Goal: Information Seeking & Learning: Compare options

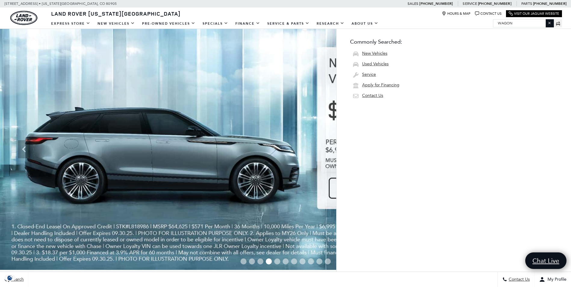
type input "wagon"
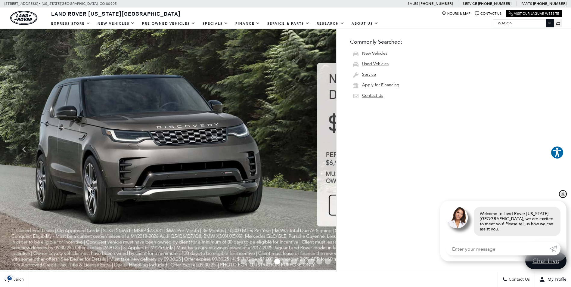
click at [565, 197] on link "✕" at bounding box center [563, 194] width 7 height 7
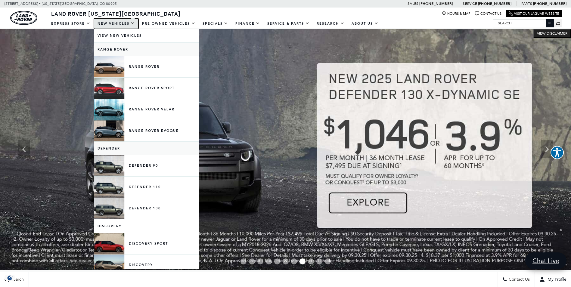
click at [107, 27] on link "New Vehicles" at bounding box center [116, 23] width 45 height 11
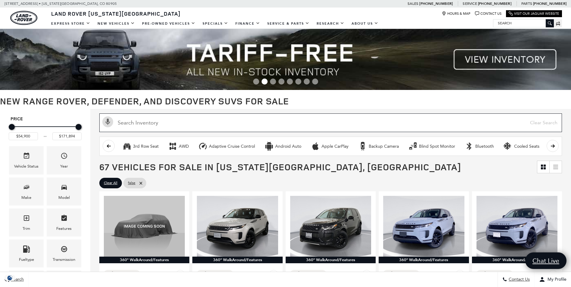
click at [253, 123] on input "text" at bounding box center [330, 123] width 463 height 19
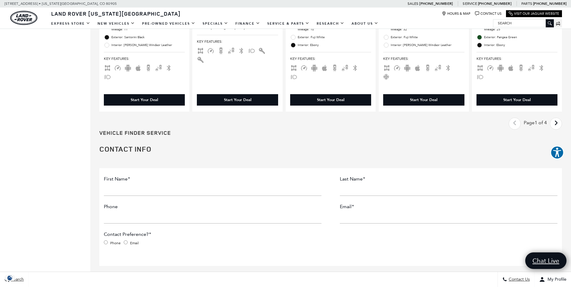
scroll to position [1064, 0]
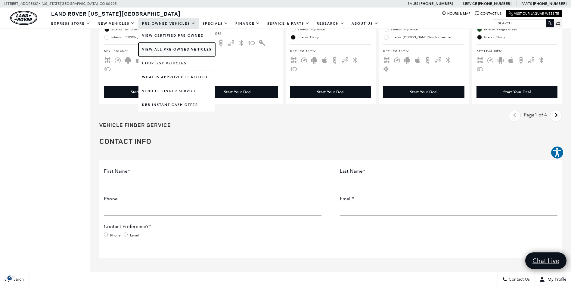
click at [156, 48] on link "View All Pre-Owned Vehicles" at bounding box center [177, 50] width 77 height 14
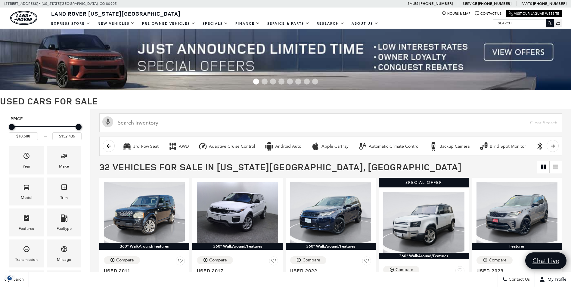
click at [195, 104] on h1 "Used Cars for Sale" at bounding box center [285, 101] width 571 height 10
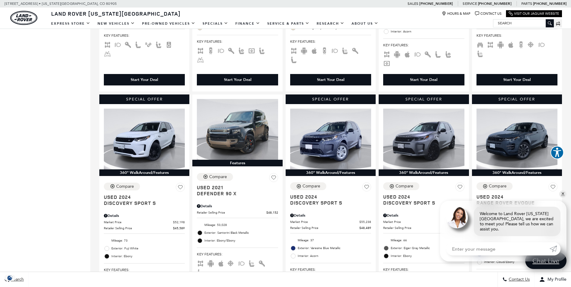
scroll to position [313, 0]
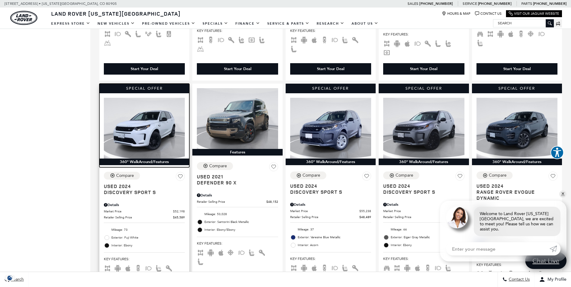
click at [155, 111] on img at bounding box center [144, 128] width 81 height 61
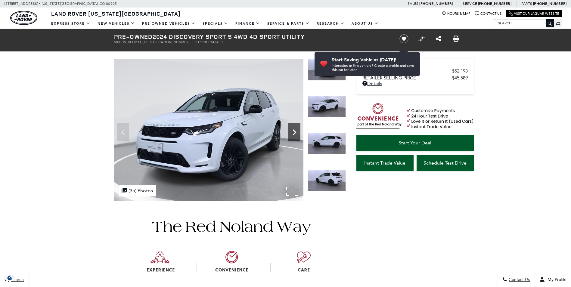
click at [296, 129] on icon "Next" at bounding box center [295, 133] width 12 height 12
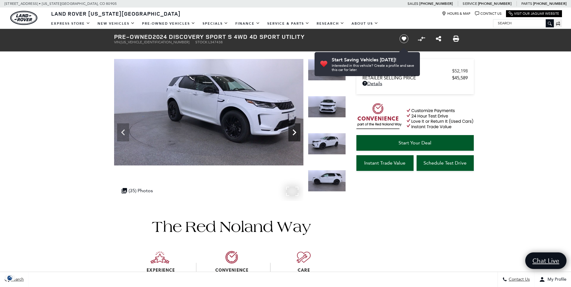
click at [296, 129] on icon "Next" at bounding box center [295, 133] width 12 height 12
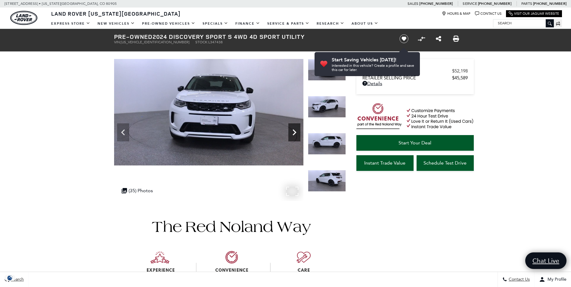
click at [296, 129] on icon "Next" at bounding box center [295, 133] width 12 height 12
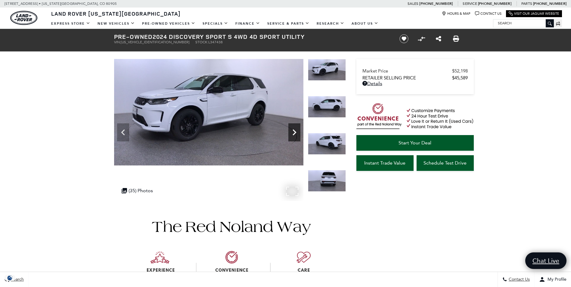
click at [296, 129] on icon "Next" at bounding box center [295, 133] width 12 height 12
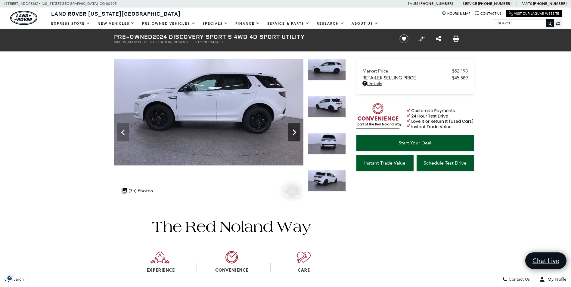
click at [296, 129] on icon "Next" at bounding box center [295, 133] width 12 height 12
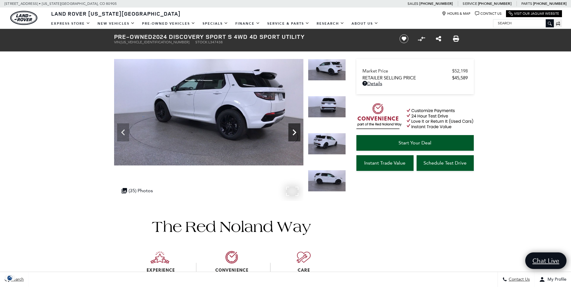
click at [296, 129] on icon "Next" at bounding box center [295, 133] width 12 height 12
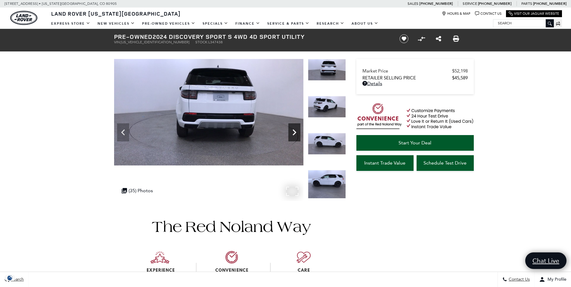
click at [296, 129] on icon "Next" at bounding box center [295, 133] width 12 height 12
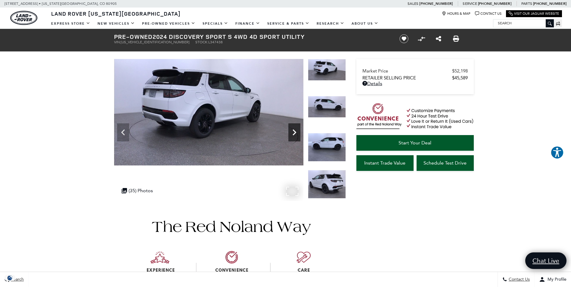
click at [296, 129] on icon "Next" at bounding box center [295, 133] width 12 height 12
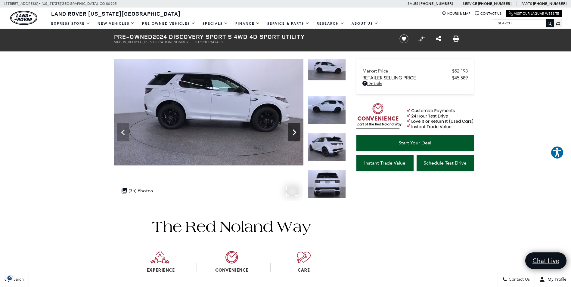
click at [296, 129] on icon "Next" at bounding box center [295, 133] width 12 height 12
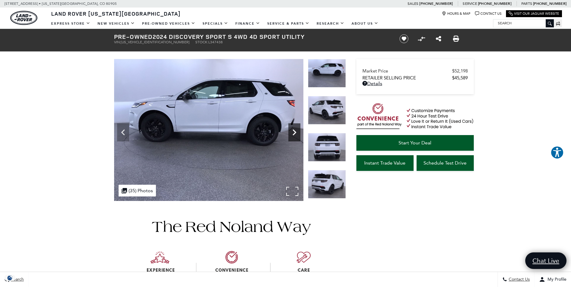
click at [296, 129] on icon "Next" at bounding box center [295, 133] width 12 height 12
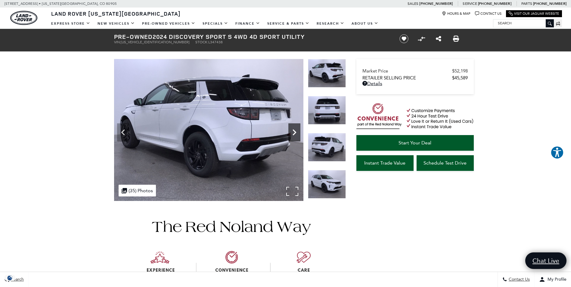
click at [296, 129] on icon "Next" at bounding box center [295, 133] width 12 height 12
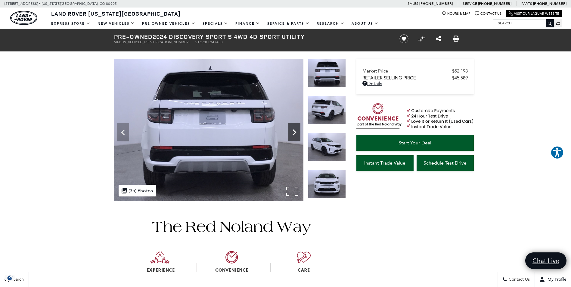
click at [296, 129] on icon "Next" at bounding box center [295, 133] width 12 height 12
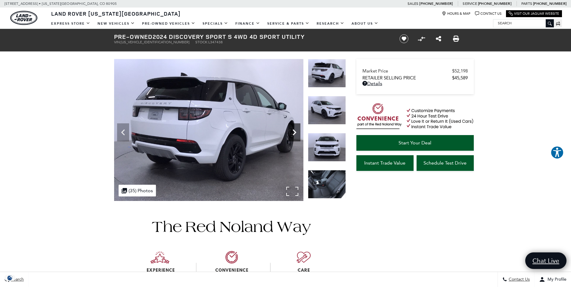
click at [296, 129] on icon "Next" at bounding box center [295, 133] width 12 height 12
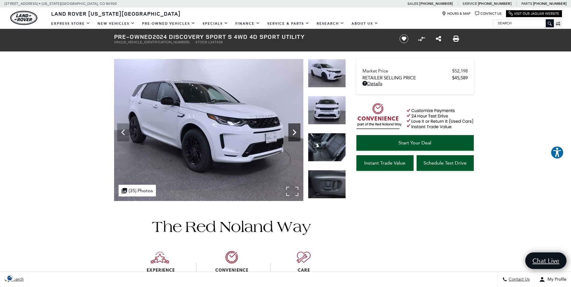
click at [296, 129] on icon "Next" at bounding box center [295, 133] width 12 height 12
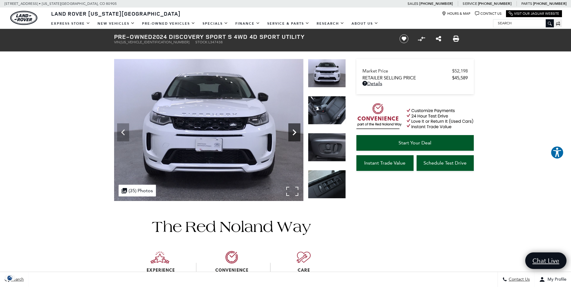
click at [296, 129] on icon "Next" at bounding box center [295, 133] width 12 height 12
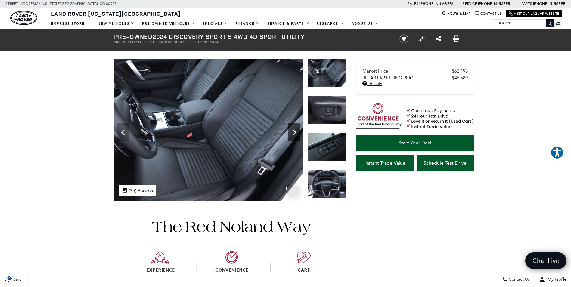
click at [296, 129] on icon "Next" at bounding box center [295, 133] width 12 height 12
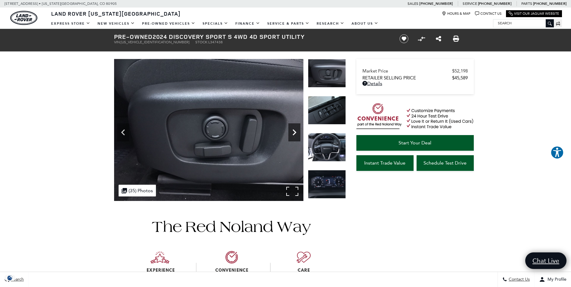
click at [296, 129] on icon "Next" at bounding box center [295, 133] width 12 height 12
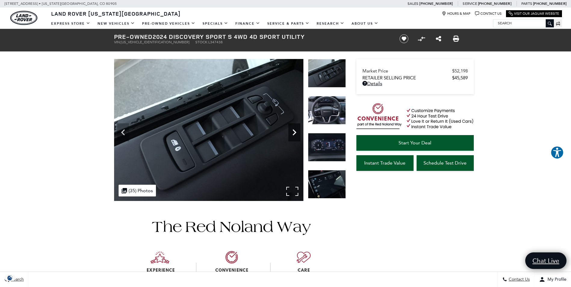
click at [296, 129] on icon "Next" at bounding box center [295, 133] width 12 height 12
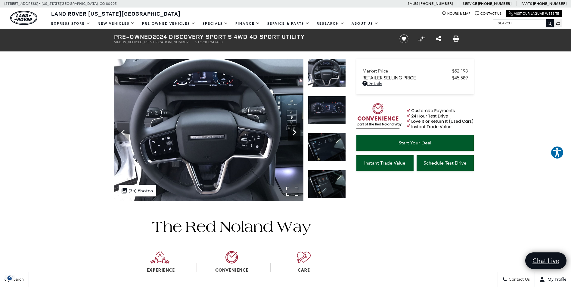
click at [296, 129] on icon "Next" at bounding box center [295, 133] width 12 height 12
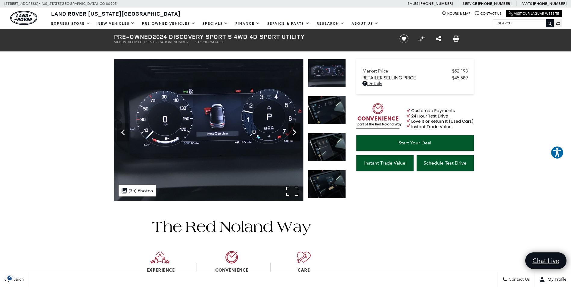
click at [296, 129] on icon "Next" at bounding box center [295, 133] width 12 height 12
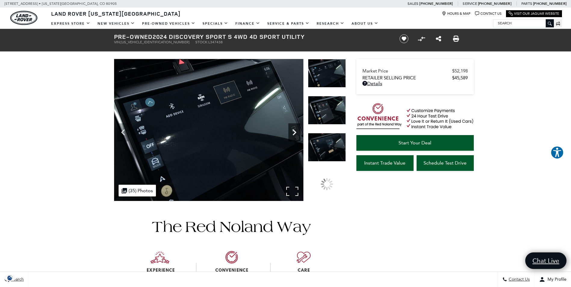
click at [296, 129] on icon "Next" at bounding box center [295, 133] width 12 height 12
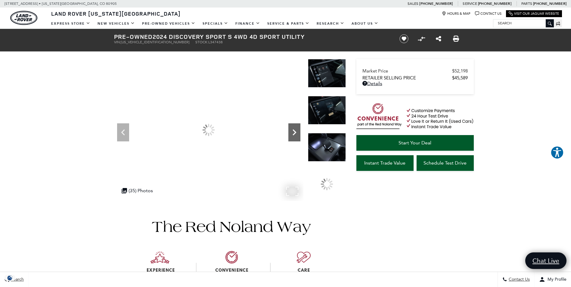
click at [296, 129] on icon "Next" at bounding box center [295, 133] width 12 height 12
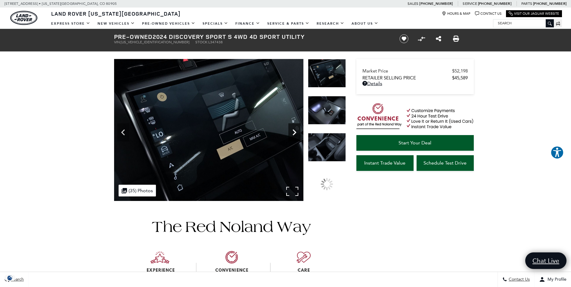
click at [296, 129] on icon "Next" at bounding box center [295, 133] width 12 height 12
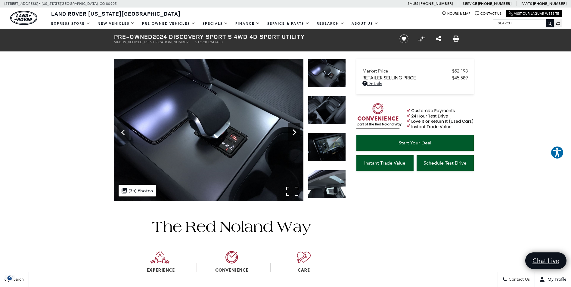
click at [296, 129] on icon "Next" at bounding box center [295, 133] width 12 height 12
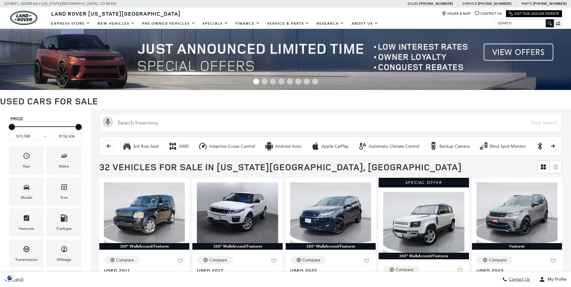
scroll to position [313, 0]
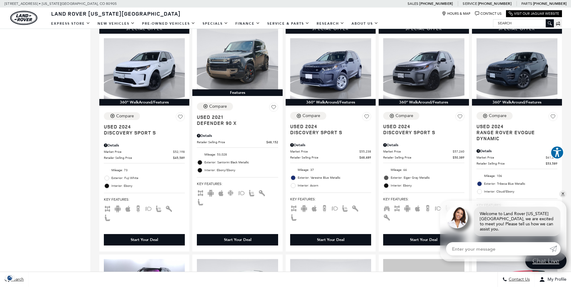
scroll to position [374, 0]
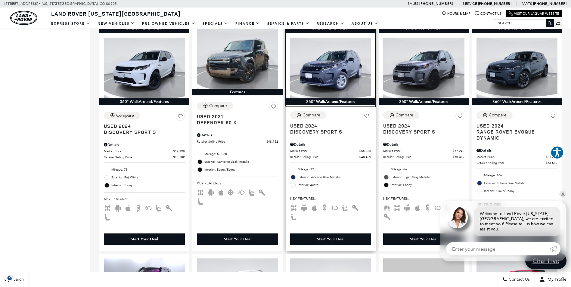
click at [325, 55] on img at bounding box center [330, 68] width 81 height 61
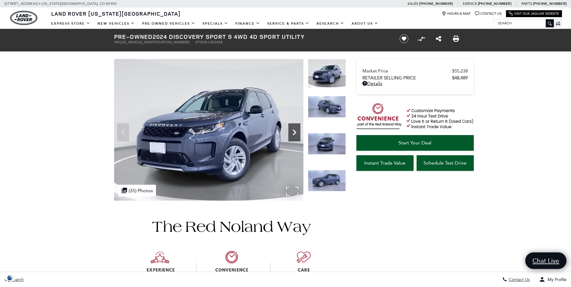
click at [297, 129] on icon "Next" at bounding box center [295, 133] width 12 height 12
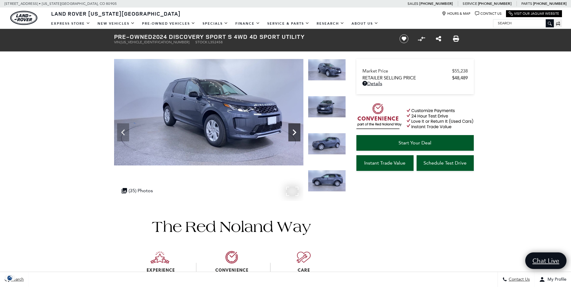
click at [297, 129] on icon "Next" at bounding box center [295, 133] width 12 height 12
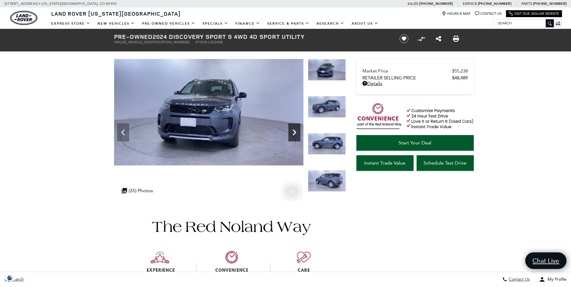
click at [297, 129] on icon "Next" at bounding box center [295, 133] width 12 height 12
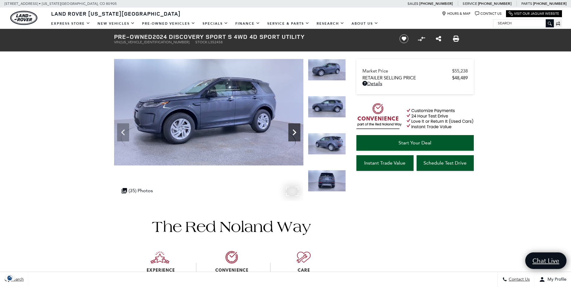
click at [297, 129] on icon "Next" at bounding box center [295, 133] width 12 height 12
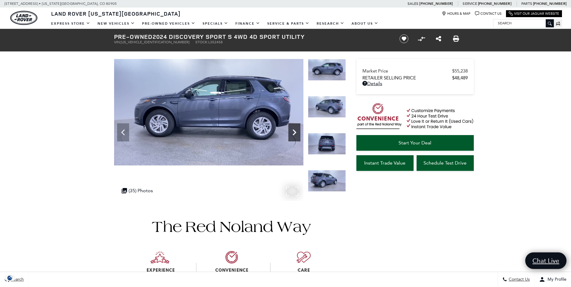
click at [297, 129] on icon "Next" at bounding box center [295, 133] width 12 height 12
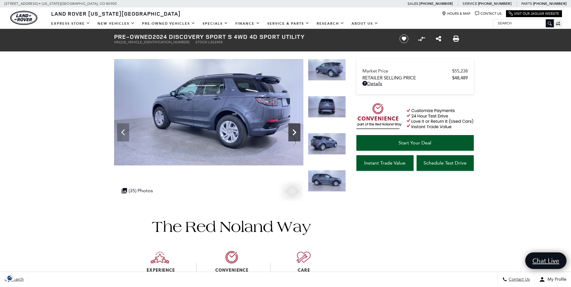
click at [297, 129] on icon "Next" at bounding box center [295, 133] width 12 height 12
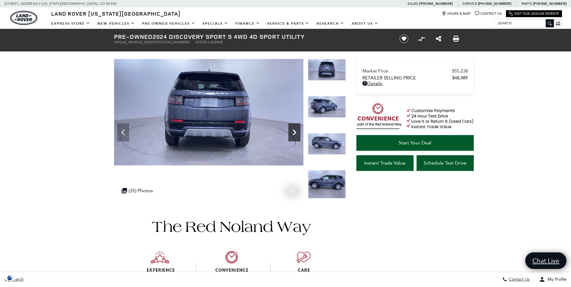
click at [297, 129] on icon "Next" at bounding box center [295, 133] width 12 height 12
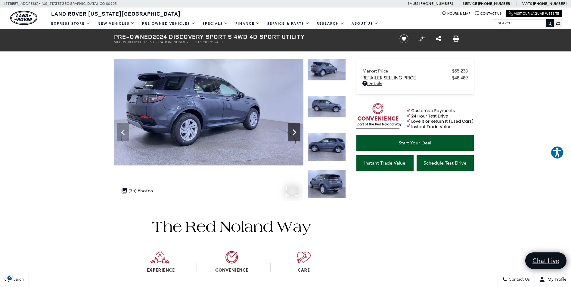
click at [297, 129] on icon "Next" at bounding box center [295, 133] width 12 height 12
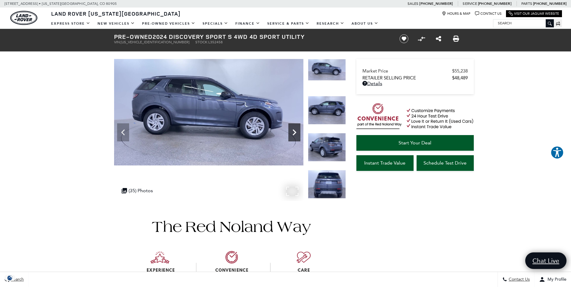
click at [297, 129] on icon "Next" at bounding box center [295, 133] width 12 height 12
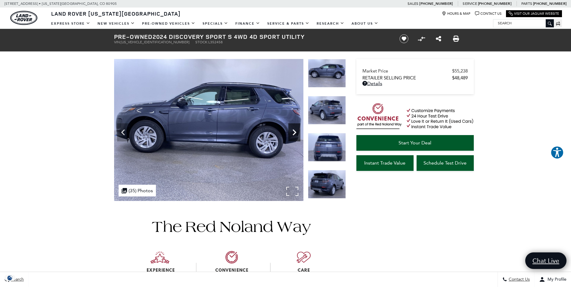
click at [297, 129] on icon "Next" at bounding box center [295, 133] width 12 height 12
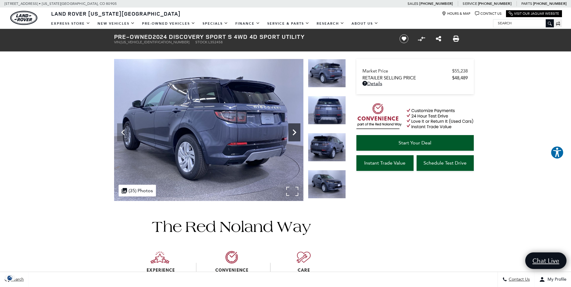
click at [297, 129] on icon "Next" at bounding box center [295, 133] width 12 height 12
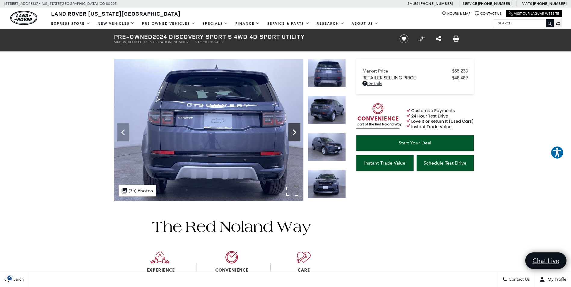
click at [297, 129] on icon "Next" at bounding box center [295, 133] width 12 height 12
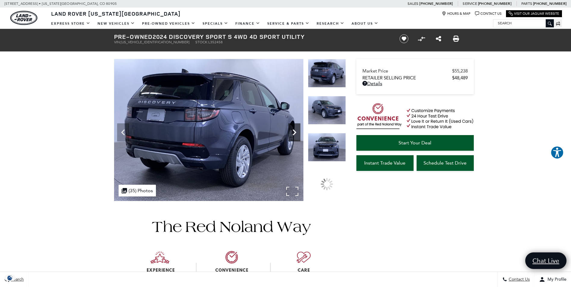
click at [297, 129] on icon "Next" at bounding box center [295, 133] width 12 height 12
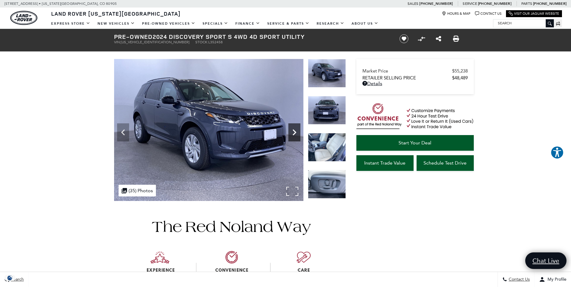
click at [297, 129] on icon "Next" at bounding box center [295, 133] width 12 height 12
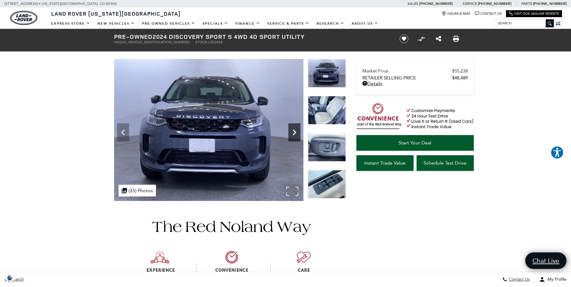
click at [297, 129] on icon "Next" at bounding box center [295, 133] width 12 height 12
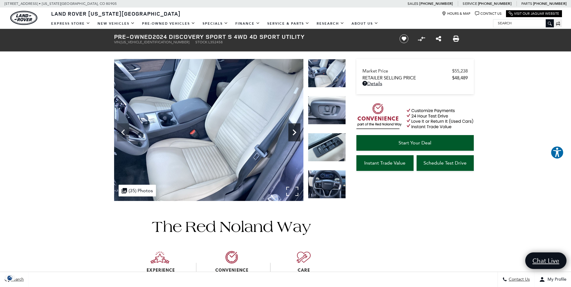
click at [297, 129] on icon "Next" at bounding box center [295, 133] width 12 height 12
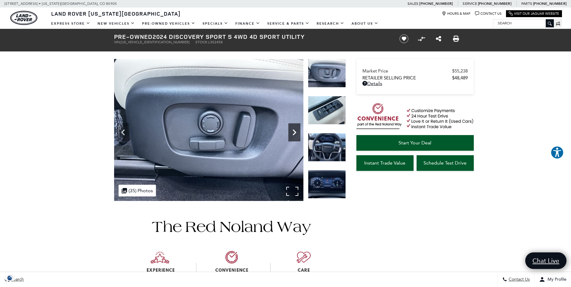
click at [297, 129] on icon "Next" at bounding box center [295, 133] width 12 height 12
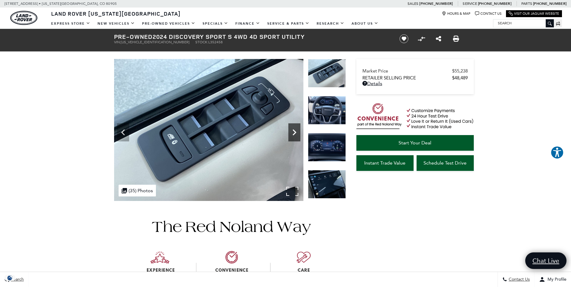
click at [297, 129] on icon "Next" at bounding box center [295, 133] width 12 height 12
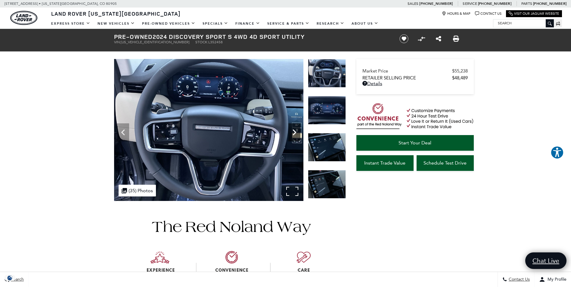
click at [297, 129] on icon "Next" at bounding box center [295, 133] width 12 height 12
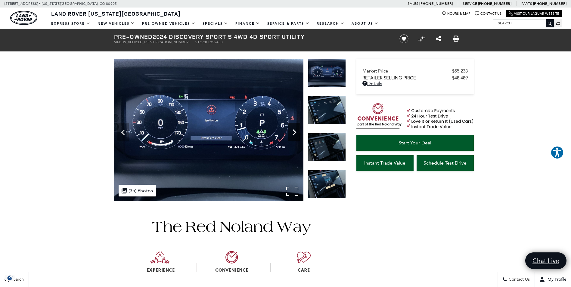
click at [297, 129] on icon "Next" at bounding box center [295, 133] width 12 height 12
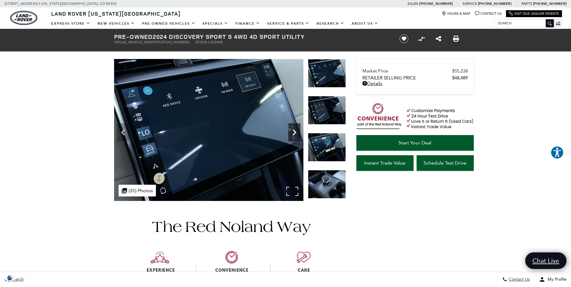
click at [297, 129] on icon "Next" at bounding box center [295, 133] width 12 height 12
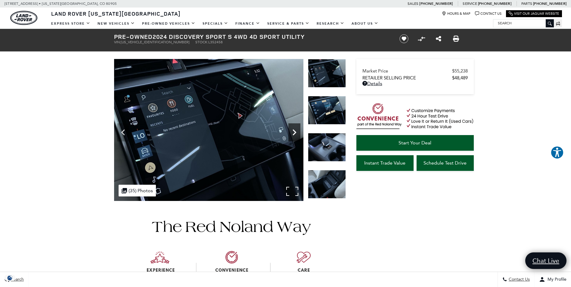
click at [297, 129] on icon "Next" at bounding box center [295, 133] width 12 height 12
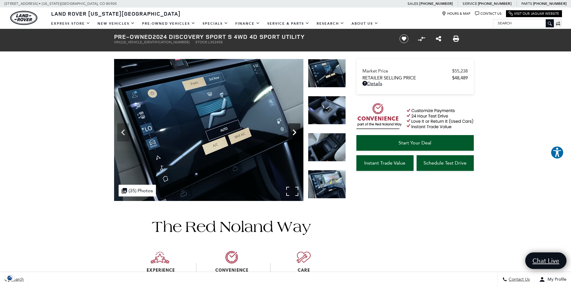
click at [297, 129] on icon "Next" at bounding box center [295, 133] width 12 height 12
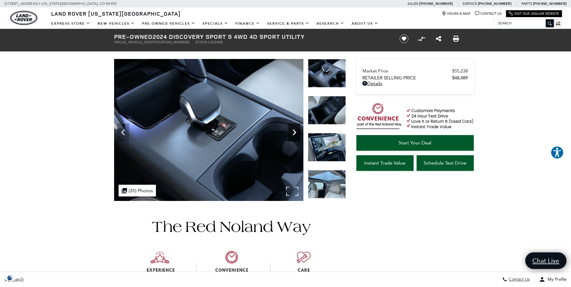
click at [297, 129] on icon "Next" at bounding box center [295, 133] width 12 height 12
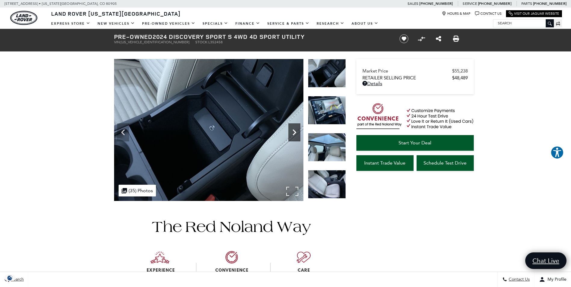
click at [297, 129] on icon "Next" at bounding box center [295, 133] width 12 height 12
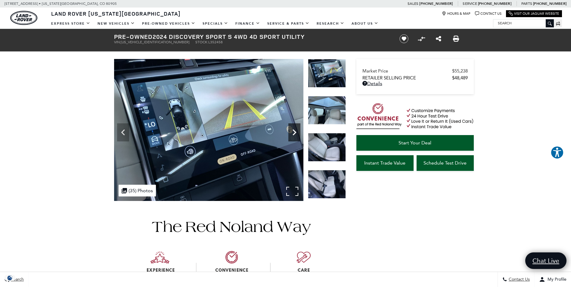
click at [297, 129] on icon "Next" at bounding box center [295, 133] width 12 height 12
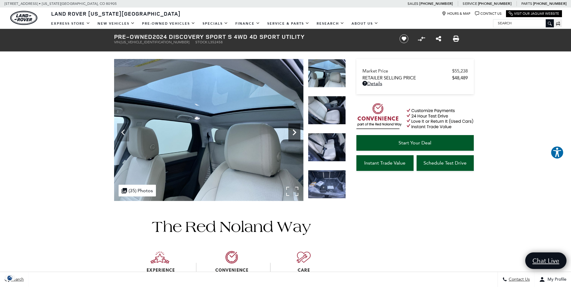
click at [297, 129] on icon "Next" at bounding box center [295, 133] width 12 height 12
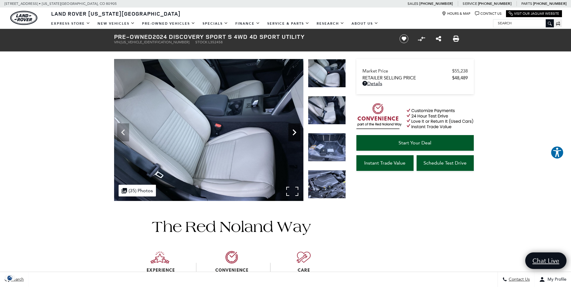
click at [297, 129] on icon "Next" at bounding box center [295, 133] width 12 height 12
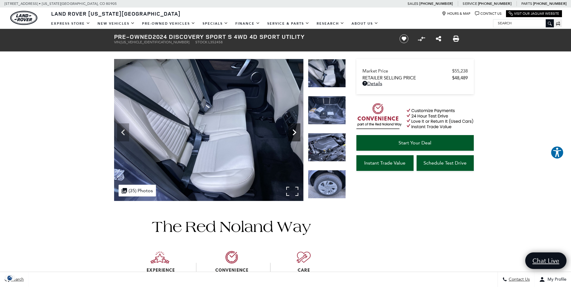
click at [297, 129] on icon "Next" at bounding box center [295, 133] width 12 height 12
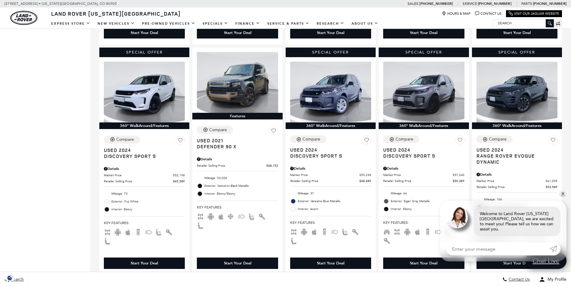
scroll to position [361, 0]
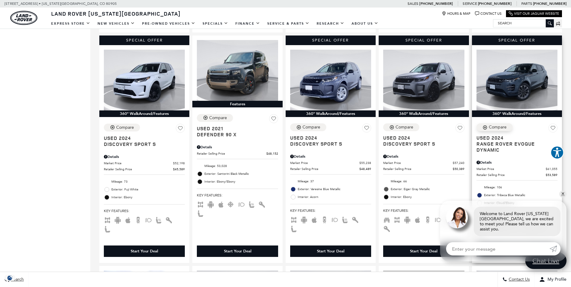
click at [499, 125] on div "Compare" at bounding box center [498, 127] width 18 height 5
click at [528, 80] on img at bounding box center [517, 80] width 81 height 61
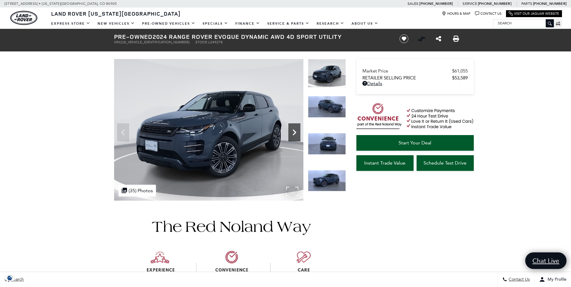
click at [297, 133] on icon "Next" at bounding box center [295, 133] width 12 height 12
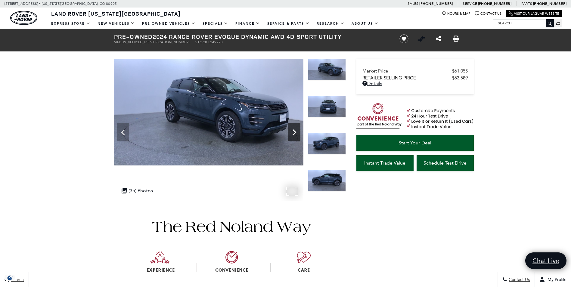
click at [297, 133] on icon "Next" at bounding box center [295, 133] width 12 height 12
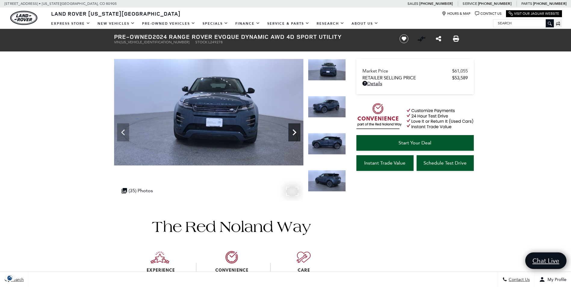
click at [297, 133] on icon "Next" at bounding box center [295, 133] width 12 height 12
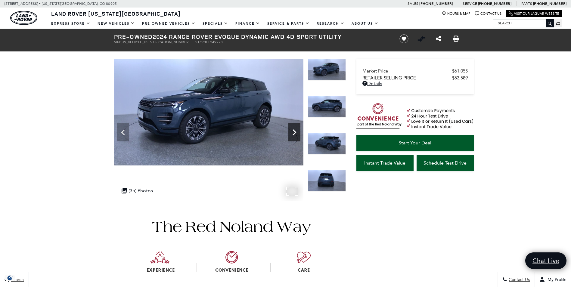
click at [297, 133] on icon "Next" at bounding box center [295, 133] width 12 height 12
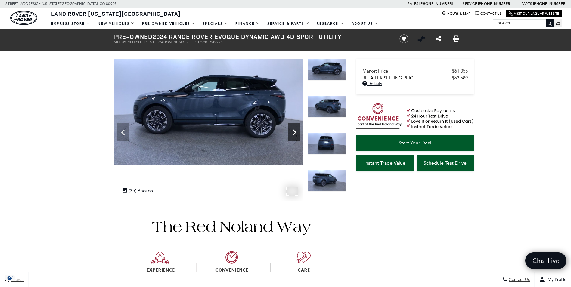
click at [297, 133] on icon "Next" at bounding box center [295, 133] width 12 height 12
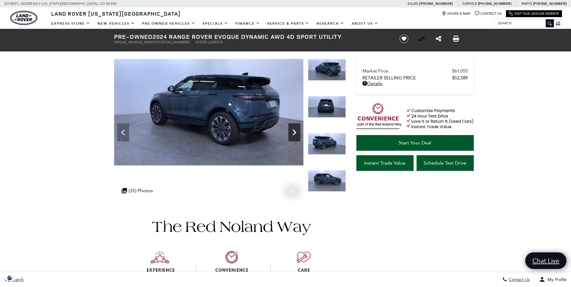
click at [297, 133] on icon "Next" at bounding box center [295, 133] width 12 height 12
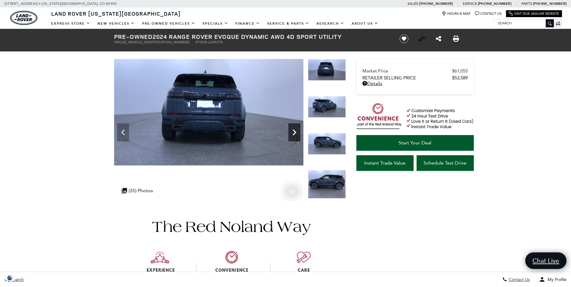
click at [297, 133] on icon "Next" at bounding box center [295, 133] width 12 height 12
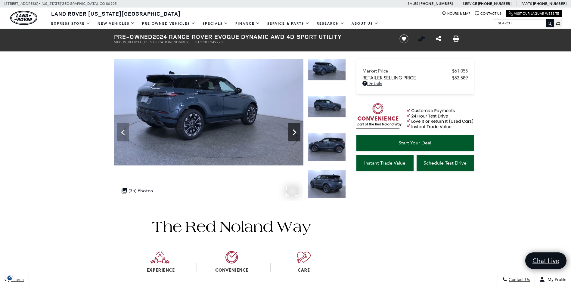
click at [297, 133] on icon "Next" at bounding box center [295, 133] width 12 height 12
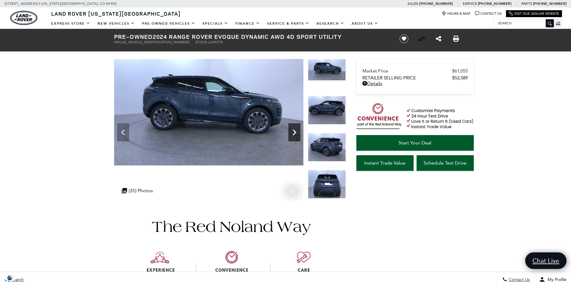
click at [297, 133] on icon "Next" at bounding box center [295, 133] width 12 height 12
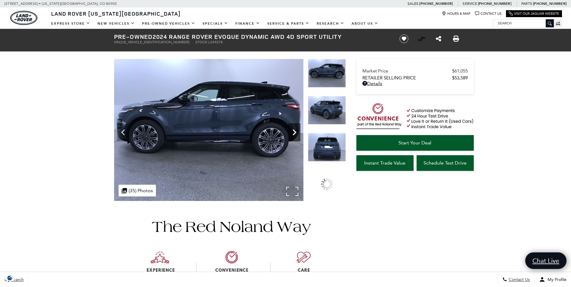
click at [297, 133] on icon "Next" at bounding box center [295, 133] width 12 height 12
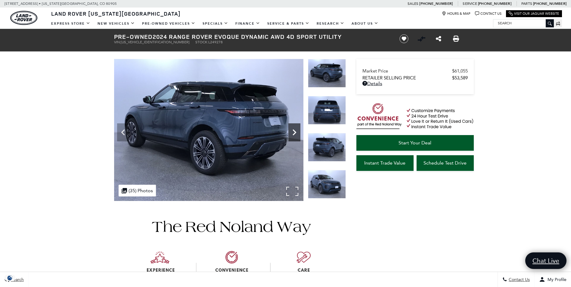
click at [297, 133] on icon "Next" at bounding box center [295, 133] width 12 height 12
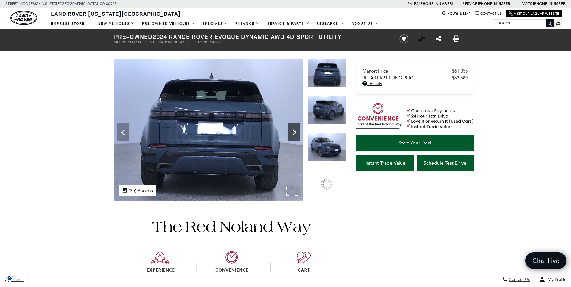
click at [297, 133] on icon "Next" at bounding box center [295, 133] width 12 height 12
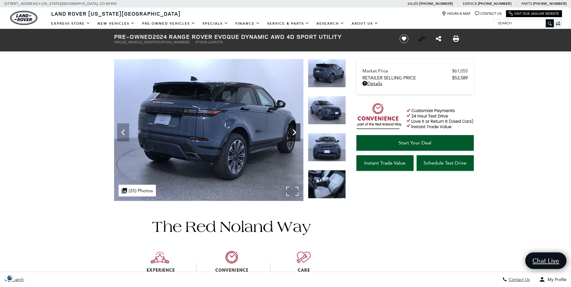
click at [297, 133] on icon "Next" at bounding box center [295, 133] width 12 height 12
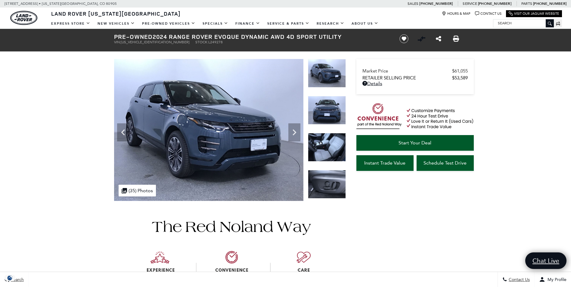
click at [326, 152] on img at bounding box center [327, 147] width 38 height 29
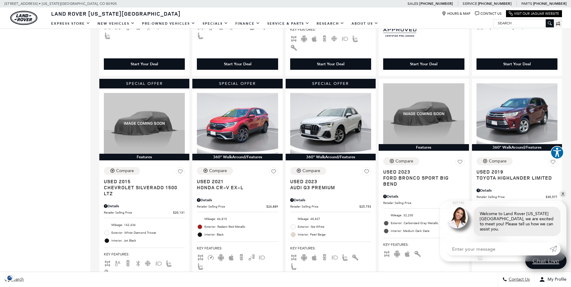
scroll to position [771, 0]
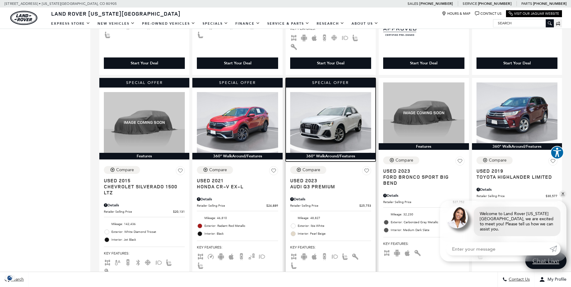
click at [345, 102] on img at bounding box center [330, 122] width 81 height 61
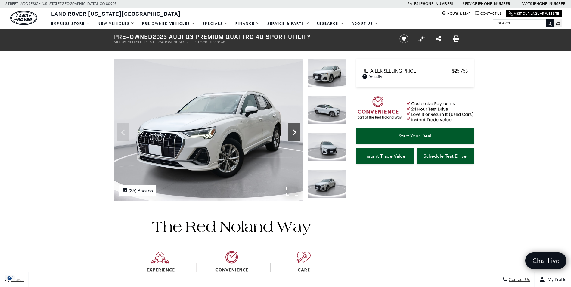
click at [294, 134] on icon "Next" at bounding box center [295, 133] width 12 height 12
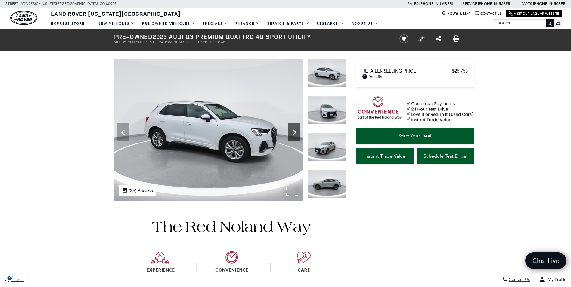
click at [294, 134] on icon "Next" at bounding box center [295, 133] width 12 height 12
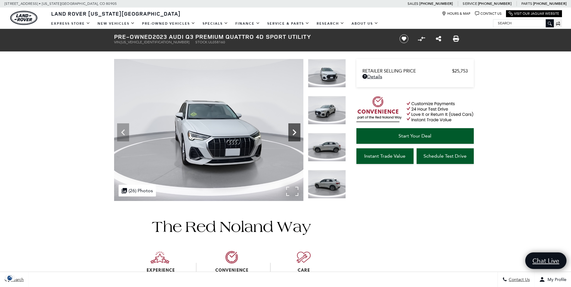
click at [294, 134] on icon "Next" at bounding box center [295, 133] width 12 height 12
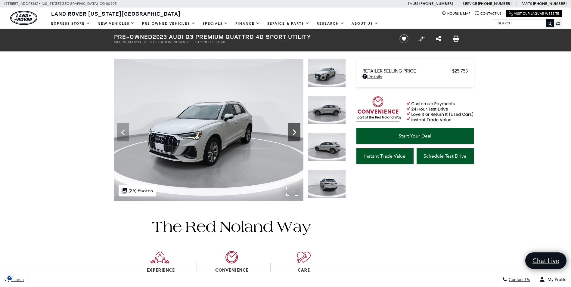
click at [294, 134] on icon "Next" at bounding box center [295, 133] width 12 height 12
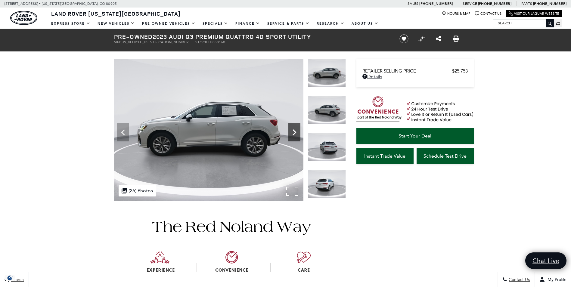
click at [294, 134] on icon "Next" at bounding box center [295, 133] width 12 height 12
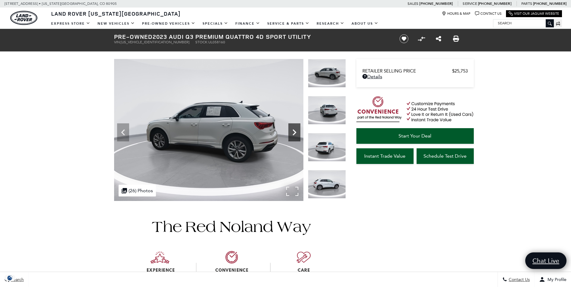
click at [294, 134] on icon "Next" at bounding box center [295, 133] width 12 height 12
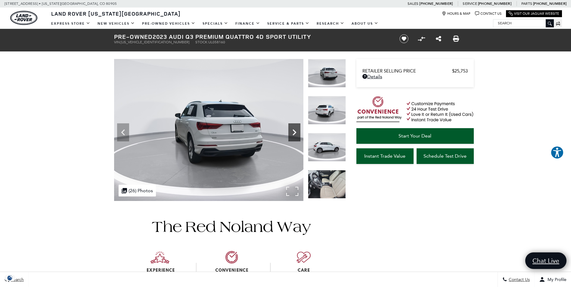
click at [294, 134] on icon "Next" at bounding box center [295, 133] width 12 height 12
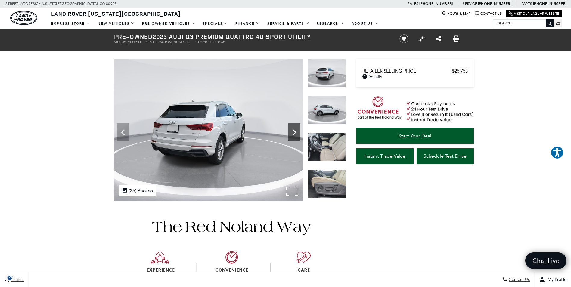
click at [294, 134] on icon "Next" at bounding box center [295, 133] width 12 height 12
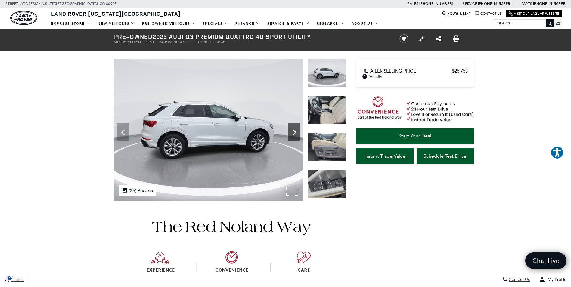
click at [294, 134] on icon "Next" at bounding box center [295, 133] width 12 height 12
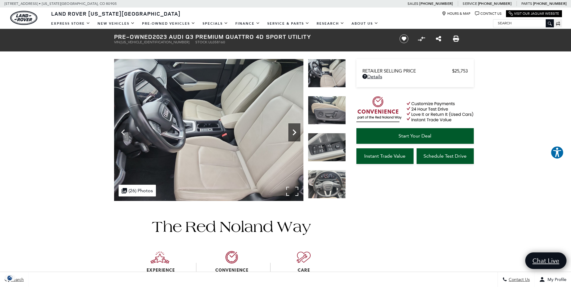
click at [294, 134] on icon "Next" at bounding box center [295, 133] width 12 height 12
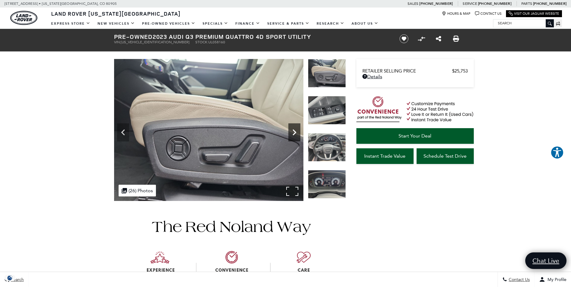
click at [294, 134] on icon "Next" at bounding box center [295, 133] width 12 height 12
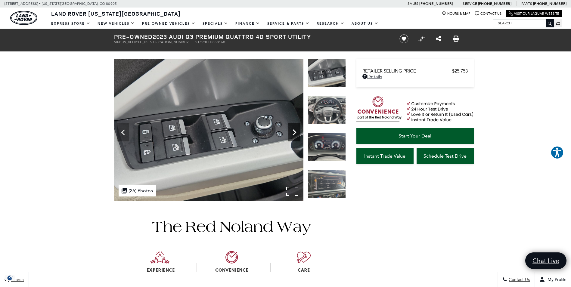
click at [294, 134] on icon "Next" at bounding box center [295, 133] width 12 height 12
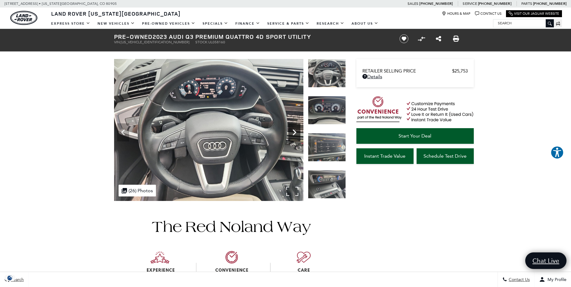
click at [294, 134] on icon "Next" at bounding box center [295, 133] width 12 height 12
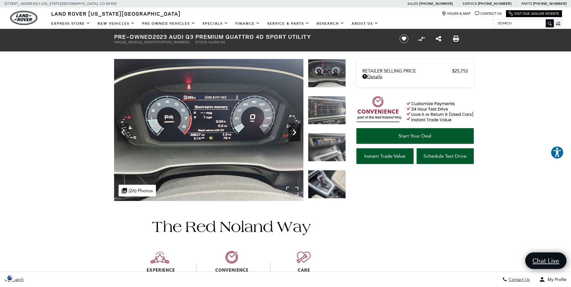
click at [294, 134] on icon "Next" at bounding box center [295, 133] width 12 height 12
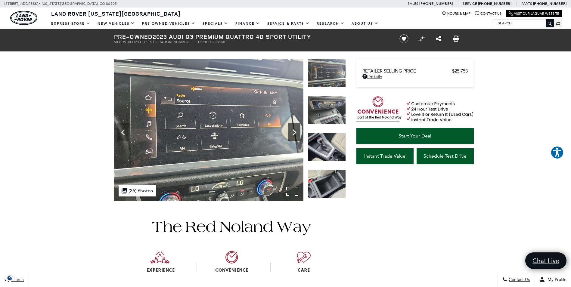
click at [294, 134] on icon "Next" at bounding box center [295, 133] width 12 height 12
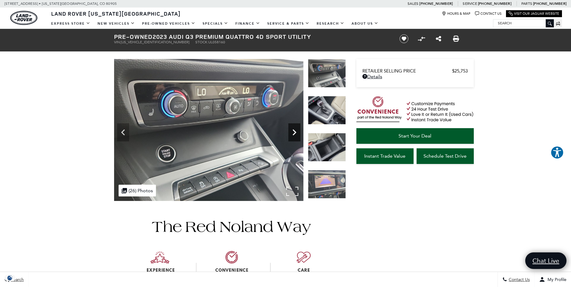
click at [294, 134] on icon "Next" at bounding box center [295, 133] width 12 height 12
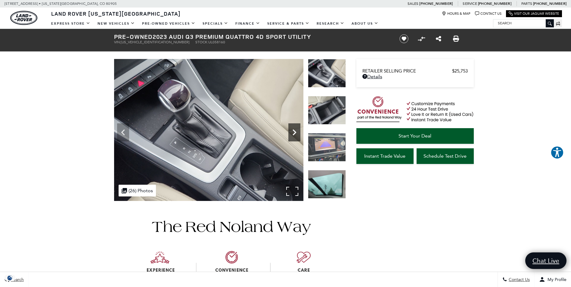
click at [294, 134] on icon "Next" at bounding box center [295, 133] width 12 height 12
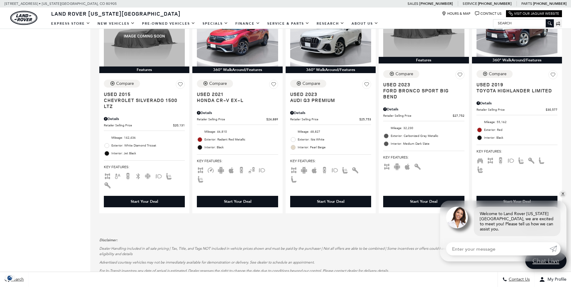
scroll to position [940, 0]
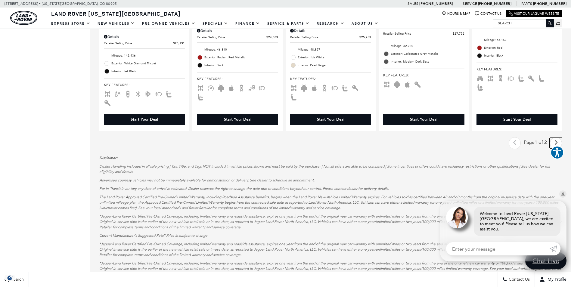
click at [558, 138] on icon "next page" at bounding box center [557, 143] width 4 height 10
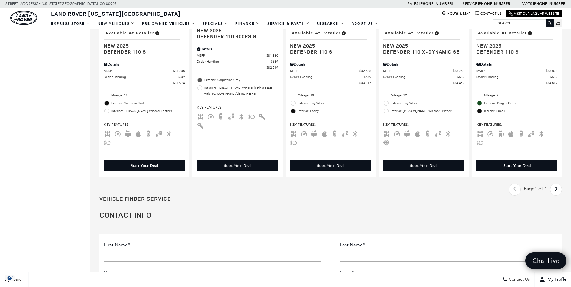
scroll to position [968, 0]
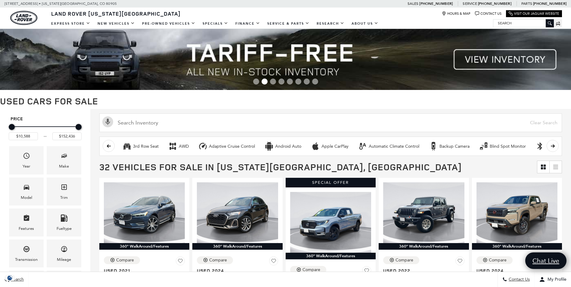
click at [153, 101] on h1 "Used Cars for Sale" at bounding box center [285, 101] width 571 height 10
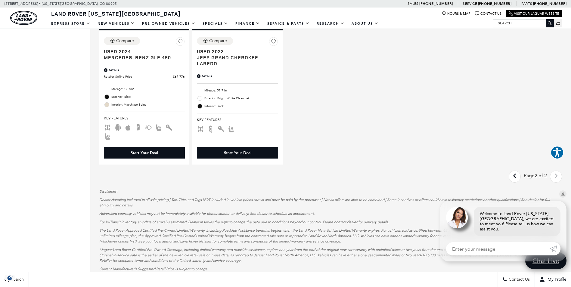
scroll to position [675, 0]
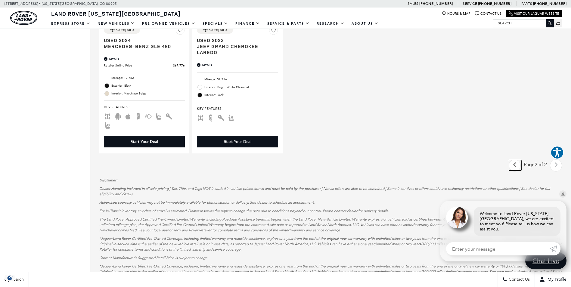
click at [521, 160] on link "Last - Page" at bounding box center [515, 165] width 13 height 11
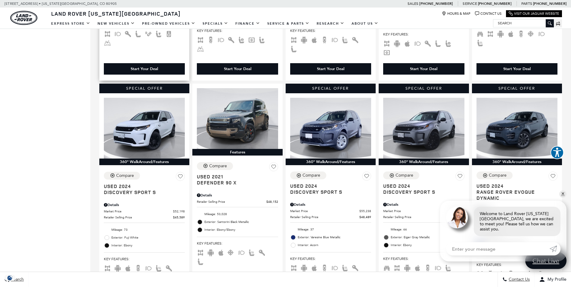
scroll to position [325, 0]
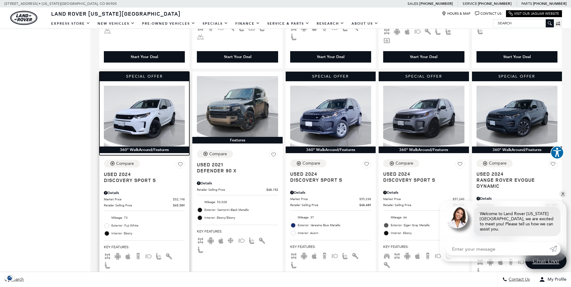
click at [155, 123] on img at bounding box center [144, 116] width 81 height 61
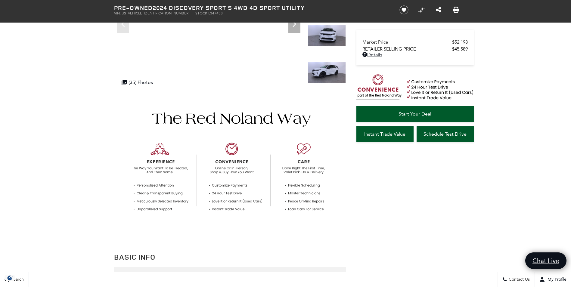
scroll to position [120, 0]
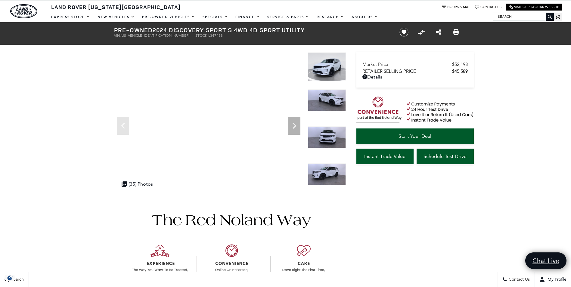
scroll to position [0, 0]
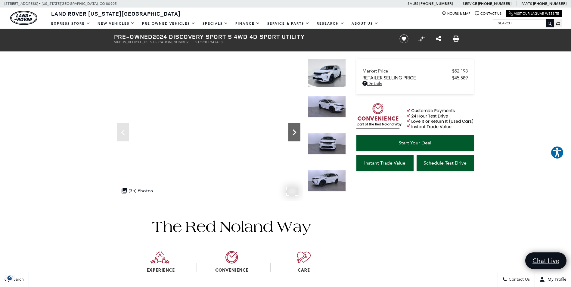
click at [296, 130] on icon "Next" at bounding box center [295, 133] width 12 height 12
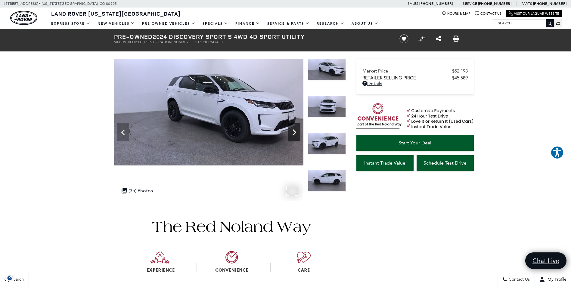
click at [296, 130] on icon "Next" at bounding box center [295, 133] width 12 height 12
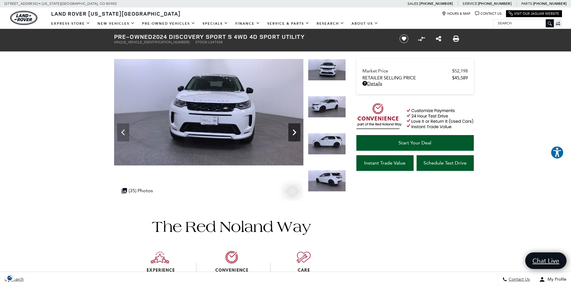
click at [296, 130] on icon "Next" at bounding box center [295, 133] width 12 height 12
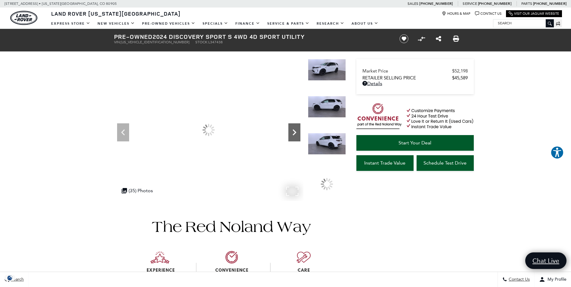
click at [296, 130] on icon "Next" at bounding box center [295, 133] width 12 height 12
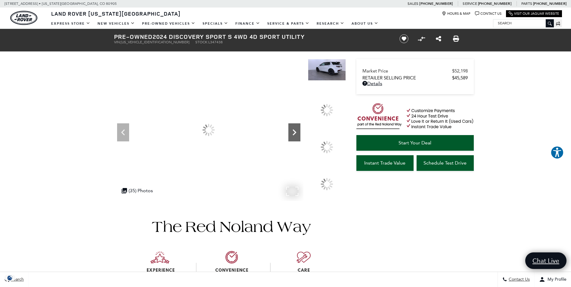
click at [296, 130] on icon "Next" at bounding box center [295, 133] width 12 height 12
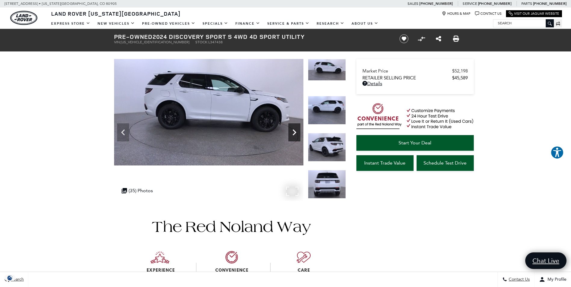
click at [296, 130] on icon "Next" at bounding box center [295, 133] width 12 height 12
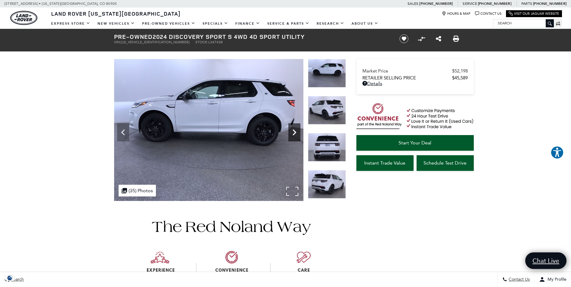
click at [296, 130] on icon "Next" at bounding box center [295, 133] width 12 height 12
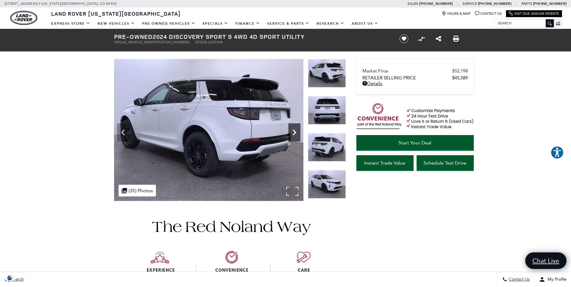
click at [296, 130] on icon "Next" at bounding box center [295, 133] width 12 height 12
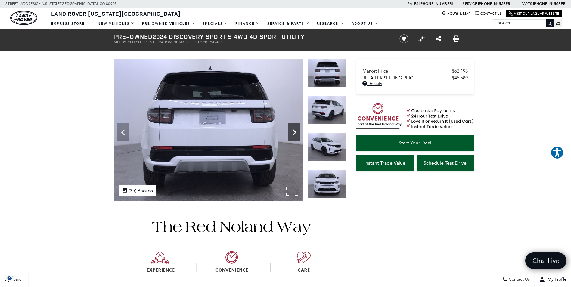
click at [296, 130] on icon "Next" at bounding box center [295, 133] width 12 height 12
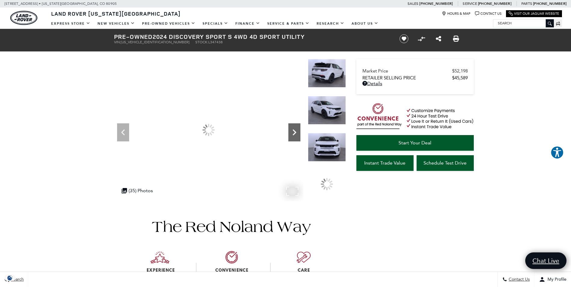
click at [296, 130] on icon "Next" at bounding box center [295, 133] width 12 height 12
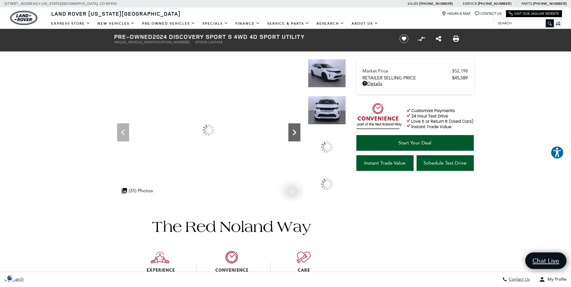
click at [296, 130] on icon "Next" at bounding box center [295, 133] width 12 height 12
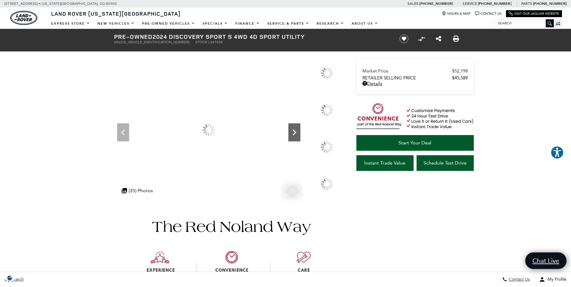
click at [296, 130] on icon "Next" at bounding box center [295, 133] width 12 height 12
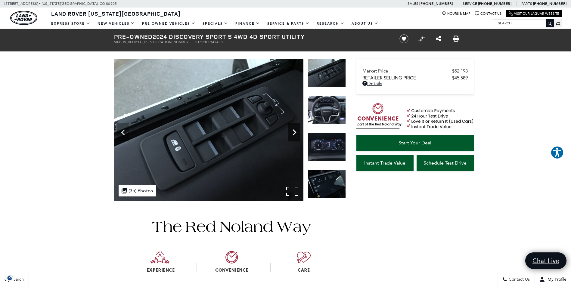
click at [296, 130] on icon "Next" at bounding box center [295, 133] width 12 height 12
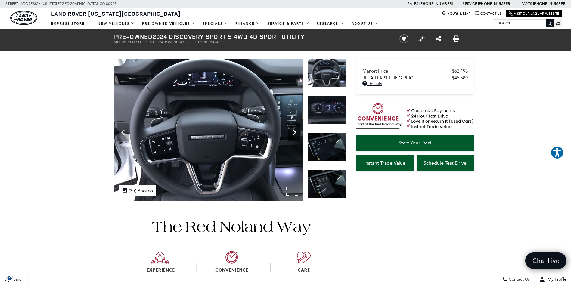
click at [296, 130] on icon "Next" at bounding box center [295, 133] width 12 height 12
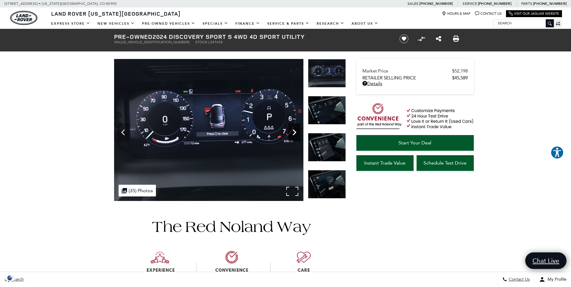
click at [296, 130] on icon "Next" at bounding box center [295, 133] width 12 height 12
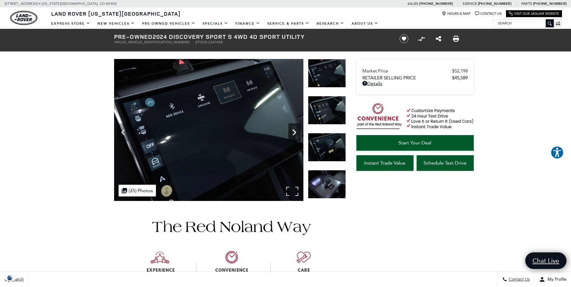
click at [296, 130] on icon "Next" at bounding box center [295, 133] width 12 height 12
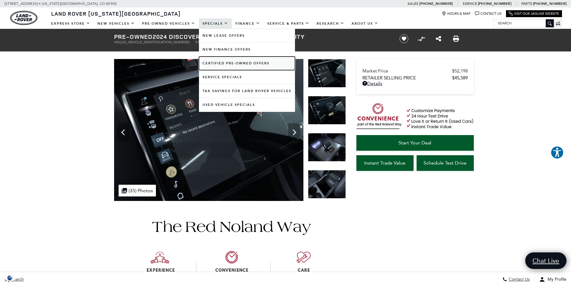
click at [219, 60] on link "Certified Pre-Owned Offers" at bounding box center [247, 64] width 96 height 14
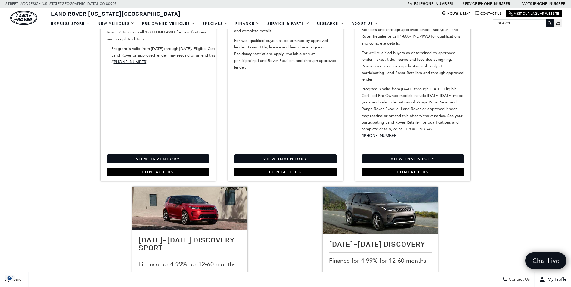
scroll to position [169, 0]
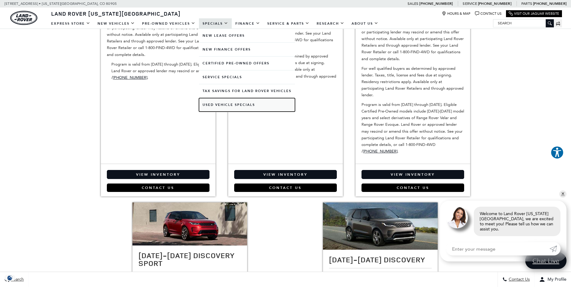
click at [224, 100] on link "Used Vehicle Specials" at bounding box center [247, 105] width 96 height 14
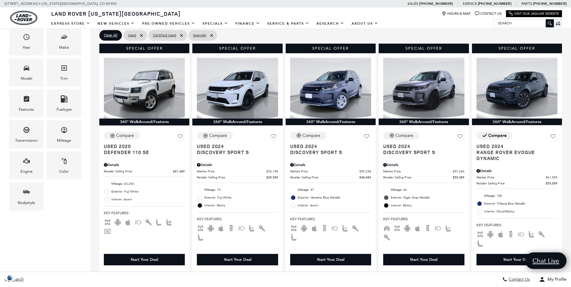
scroll to position [145, 0]
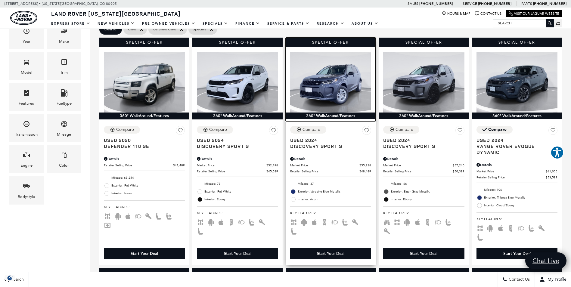
click at [340, 75] on img at bounding box center [330, 82] width 81 height 61
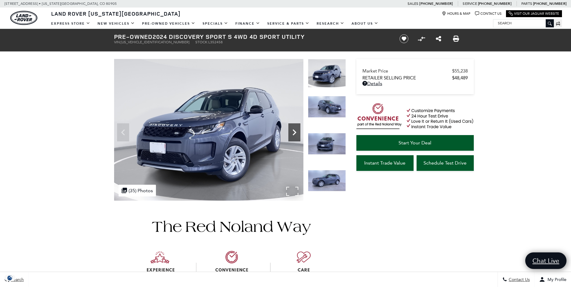
click at [296, 131] on icon "Next" at bounding box center [295, 133] width 12 height 12
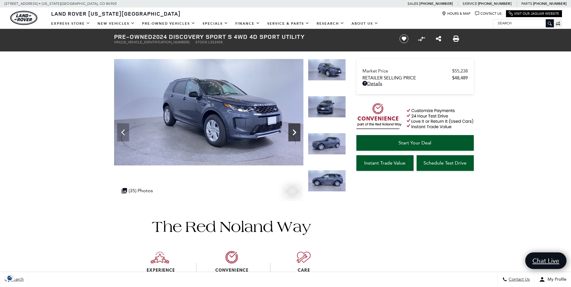
click at [296, 131] on icon "Next" at bounding box center [295, 133] width 12 height 12
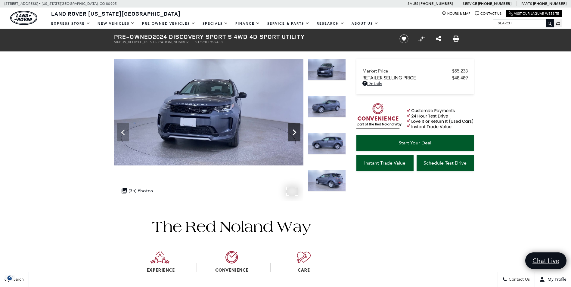
click at [296, 131] on icon "Next" at bounding box center [295, 133] width 12 height 12
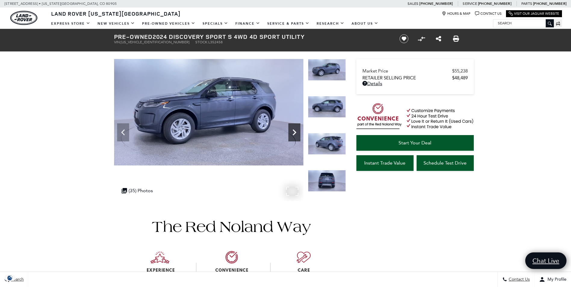
click at [296, 131] on icon "Next" at bounding box center [295, 133] width 12 height 12
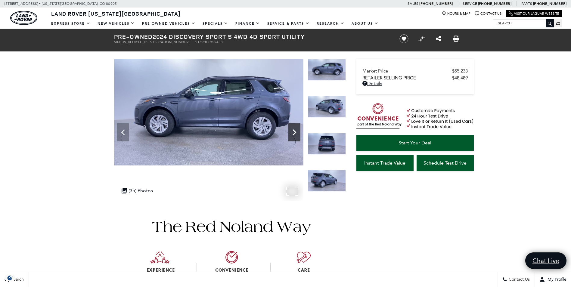
click at [296, 131] on icon "Next" at bounding box center [295, 133] width 12 height 12
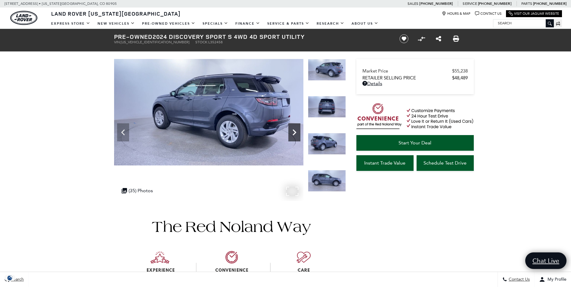
click at [296, 131] on icon "Next" at bounding box center [295, 133] width 12 height 12
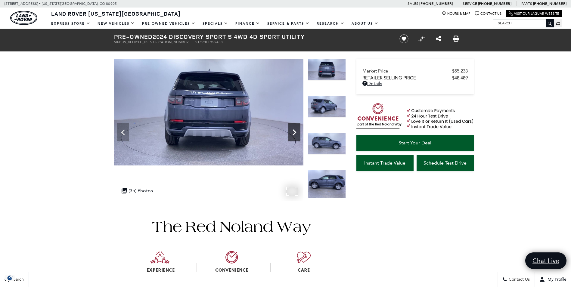
click at [296, 131] on icon "Next" at bounding box center [295, 133] width 12 height 12
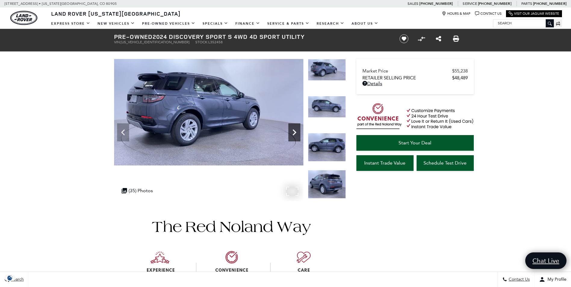
click at [296, 131] on icon "Next" at bounding box center [295, 133] width 12 height 12
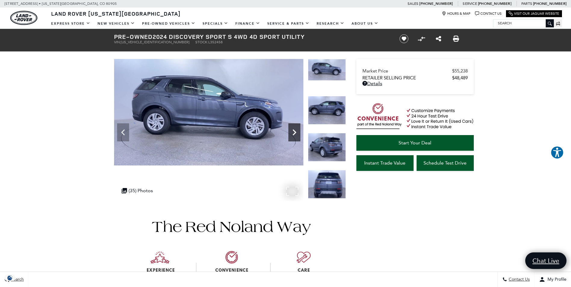
click at [296, 131] on icon "Next" at bounding box center [295, 133] width 12 height 12
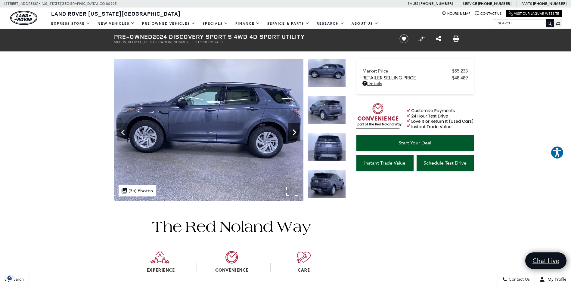
click at [296, 131] on icon "Next" at bounding box center [295, 133] width 12 height 12
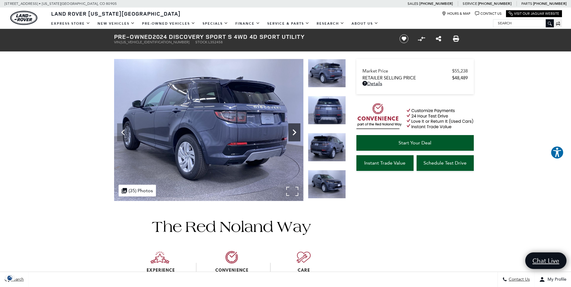
click at [296, 131] on icon "Next" at bounding box center [295, 133] width 12 height 12
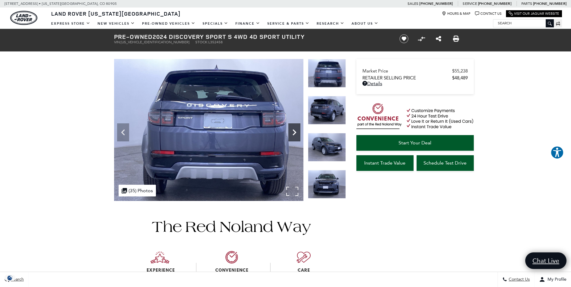
click at [296, 131] on icon "Next" at bounding box center [295, 133] width 12 height 12
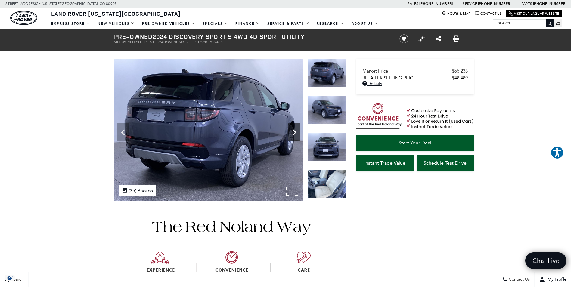
click at [296, 131] on icon "Next" at bounding box center [295, 133] width 12 height 12
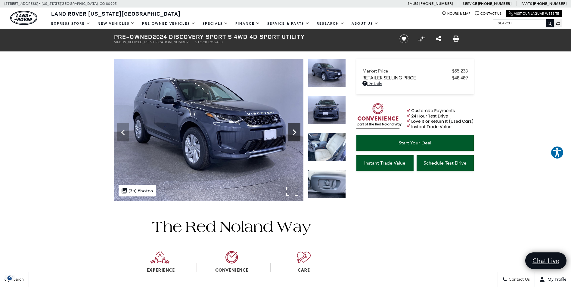
click at [296, 131] on icon "Next" at bounding box center [295, 133] width 12 height 12
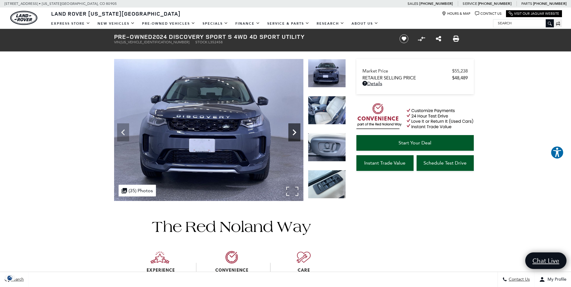
click at [296, 131] on icon "Next" at bounding box center [295, 133] width 12 height 12
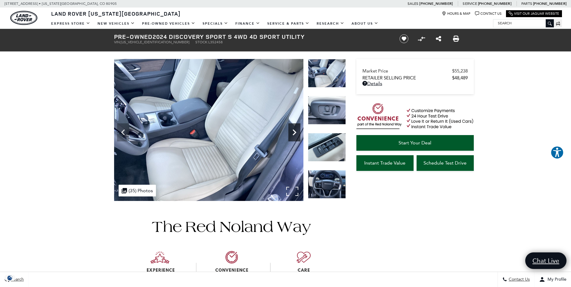
click at [296, 131] on icon "Next" at bounding box center [295, 133] width 12 height 12
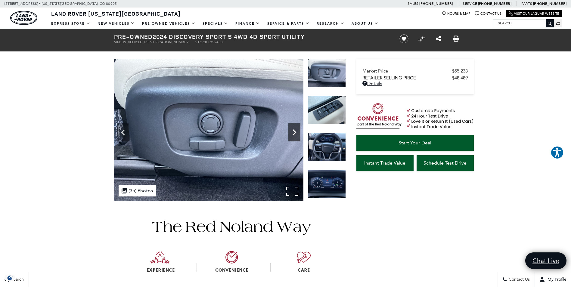
click at [296, 131] on icon "Next" at bounding box center [295, 133] width 12 height 12
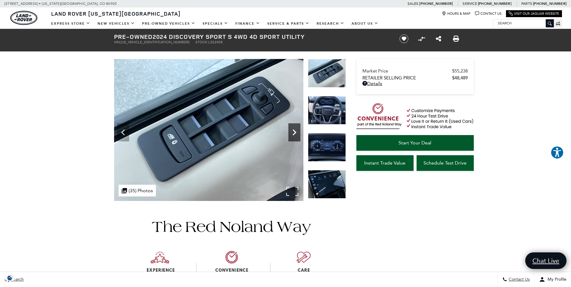
click at [296, 131] on icon "Next" at bounding box center [295, 133] width 12 height 12
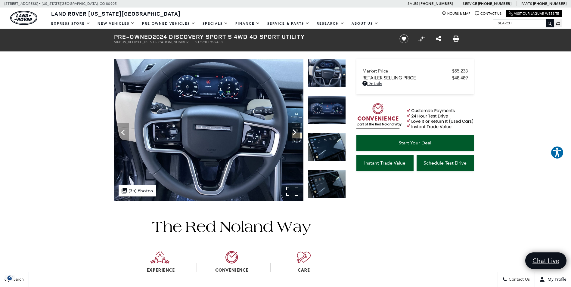
click at [296, 131] on icon "Next" at bounding box center [295, 133] width 12 height 12
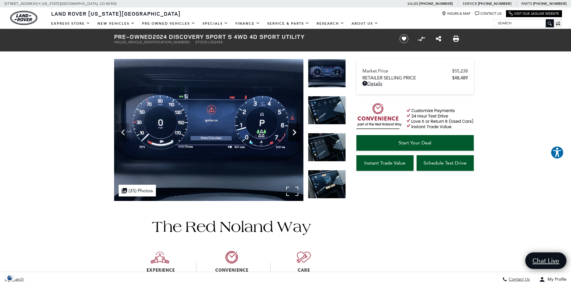
click at [296, 131] on icon "Next" at bounding box center [295, 133] width 12 height 12
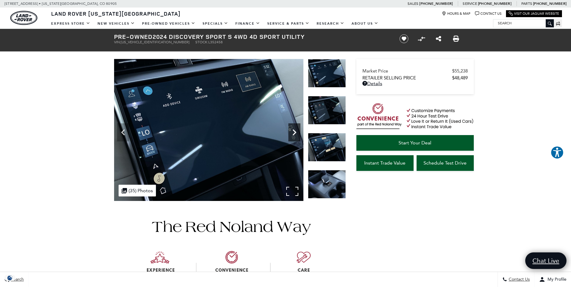
click at [296, 131] on icon "Next" at bounding box center [295, 133] width 12 height 12
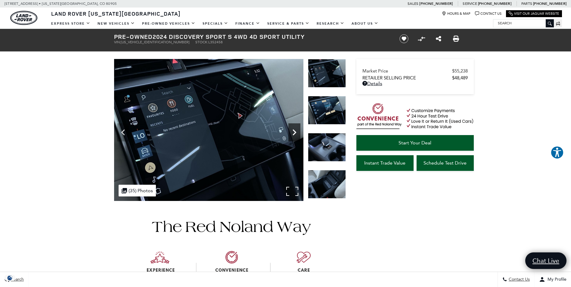
click at [296, 131] on icon "Next" at bounding box center [295, 133] width 12 height 12
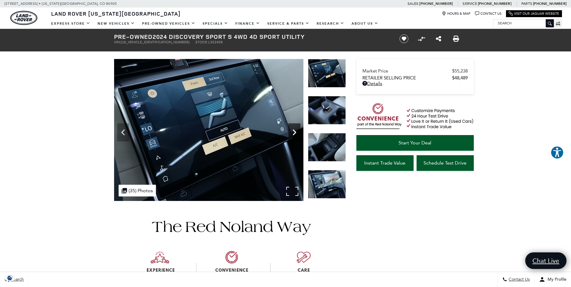
click at [296, 131] on icon "Next" at bounding box center [295, 133] width 12 height 12
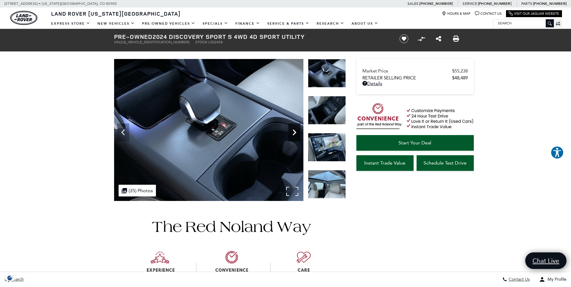
click at [296, 131] on icon "Next" at bounding box center [295, 133] width 12 height 12
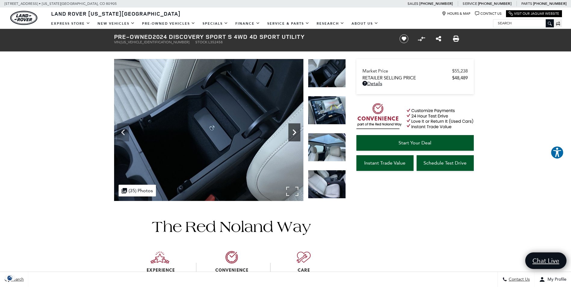
click at [296, 131] on icon "Next" at bounding box center [295, 133] width 12 height 12
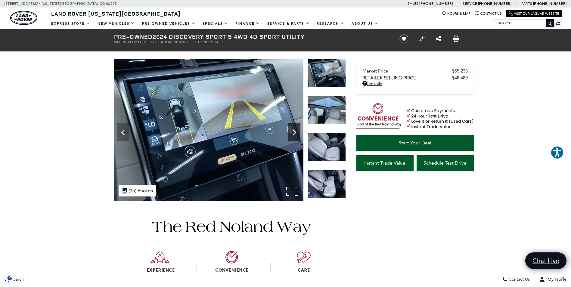
click at [296, 131] on icon "Next" at bounding box center [295, 133] width 12 height 12
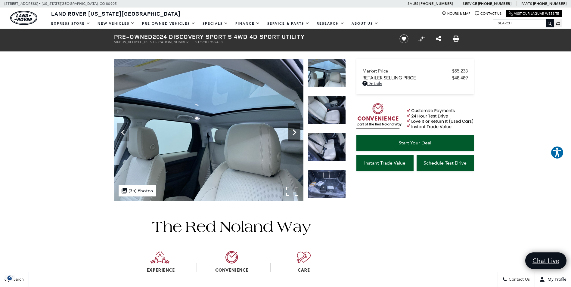
click at [296, 131] on icon "Next" at bounding box center [295, 133] width 12 height 12
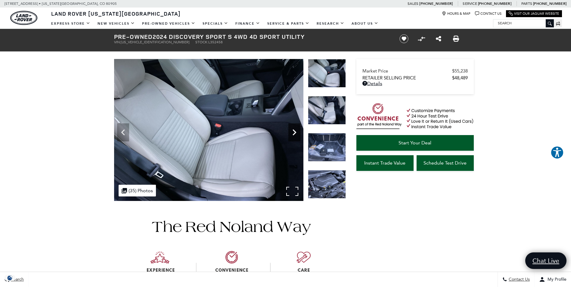
click at [296, 131] on icon "Next" at bounding box center [295, 133] width 12 height 12
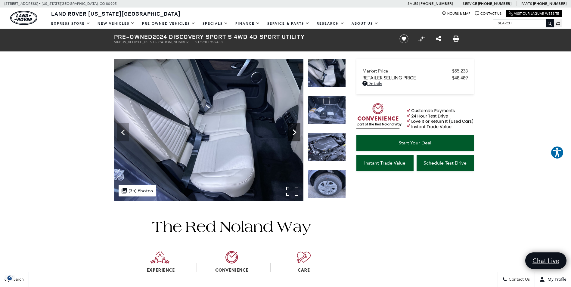
click at [296, 131] on icon "Next" at bounding box center [295, 133] width 12 height 12
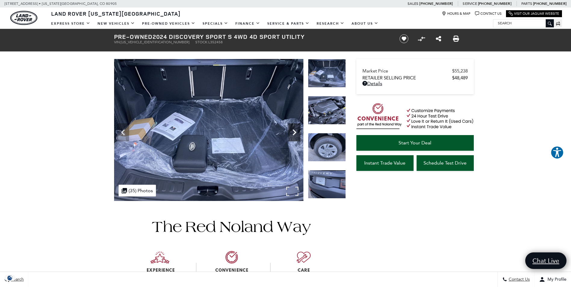
click at [296, 131] on icon "Next" at bounding box center [295, 133] width 12 height 12
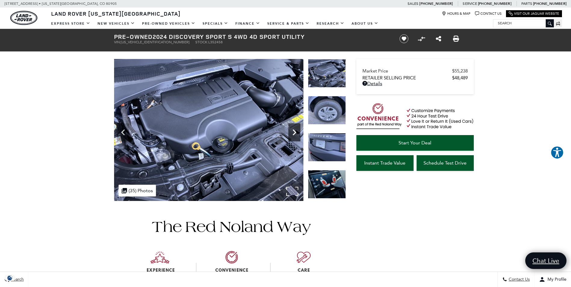
click at [296, 131] on icon "Next" at bounding box center [295, 133] width 12 height 12
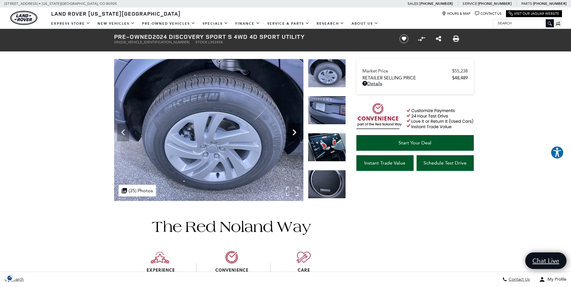
click at [296, 131] on icon "Next" at bounding box center [295, 133] width 12 height 12
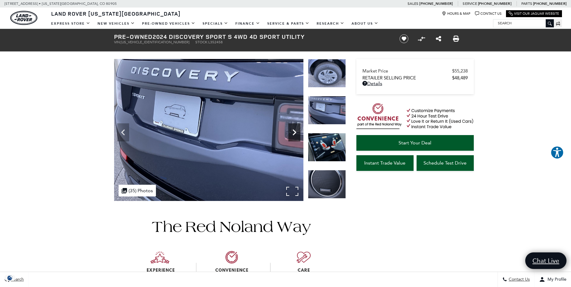
click at [296, 131] on icon "Next" at bounding box center [295, 133] width 12 height 12
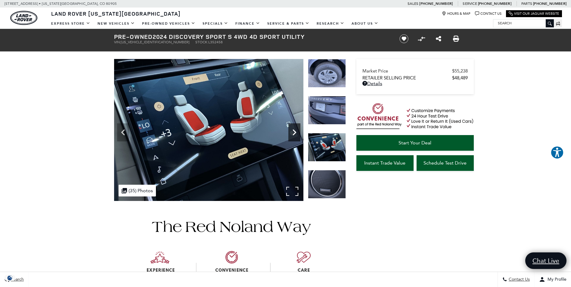
click at [296, 131] on icon "Next" at bounding box center [295, 133] width 12 height 12
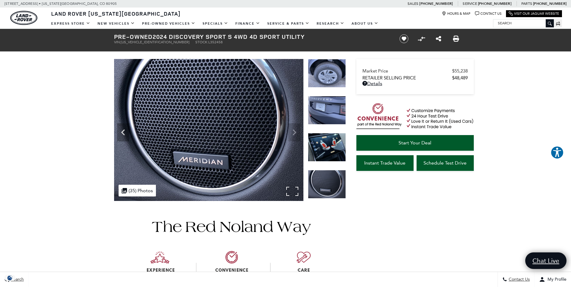
click at [296, 131] on img at bounding box center [208, 130] width 189 height 142
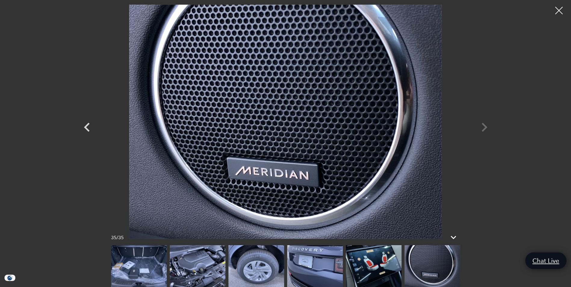
click at [327, 261] on img at bounding box center [315, 267] width 56 height 42
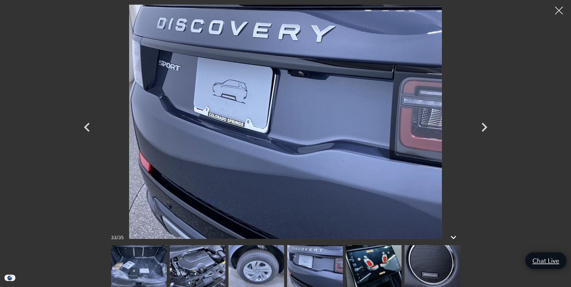
click at [557, 10] on div at bounding box center [560, 11] width 16 height 16
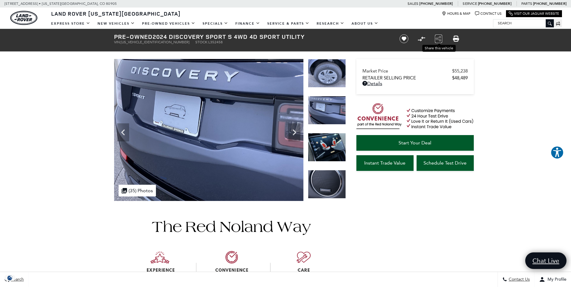
click at [440, 38] on icon "Share this Pre-Owned 2024 Discovery Sport S 4WD 4D Sport Utility" at bounding box center [439, 39] width 6 height 7
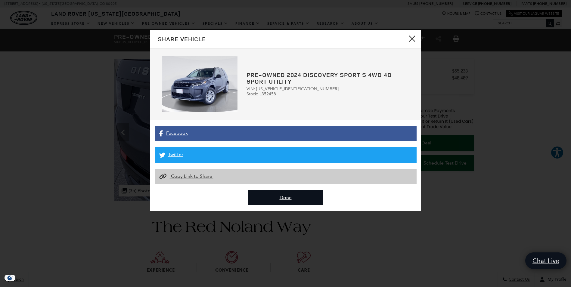
scroll to position [2, 0]
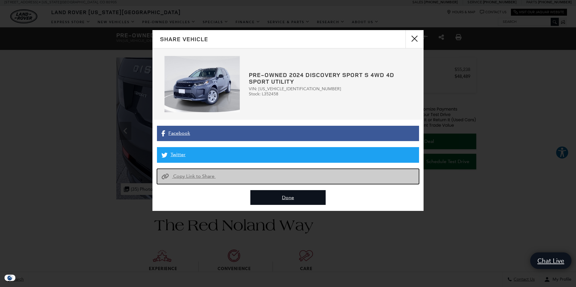
click at [184, 175] on span "Copy Link to Share" at bounding box center [193, 177] width 41 height 6
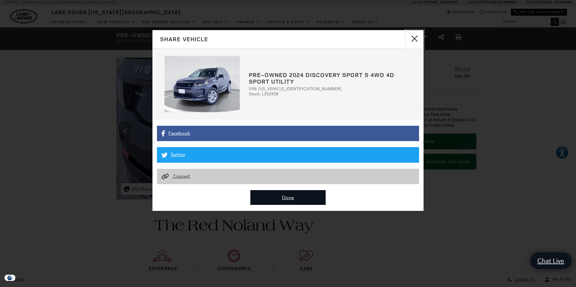
click at [415, 40] on button "close" at bounding box center [414, 39] width 18 height 18
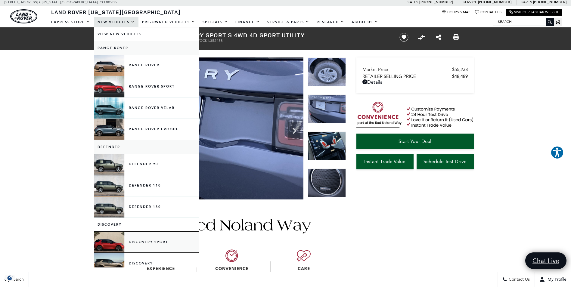
click at [155, 242] on link "Discovery Sport" at bounding box center [146, 242] width 105 height 21
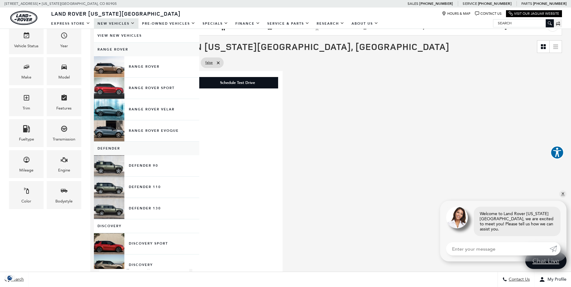
scroll to position [168, 0]
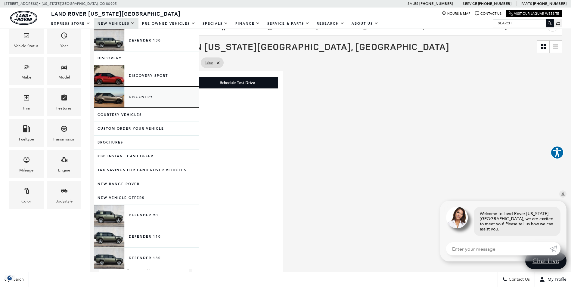
click at [118, 102] on link "Discovery" at bounding box center [146, 97] width 105 height 21
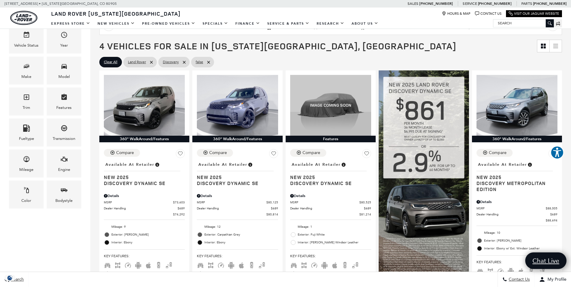
scroll to position [120, 0]
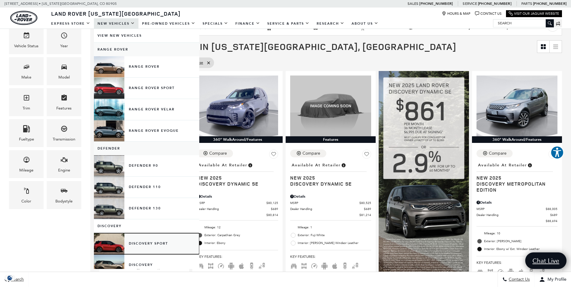
click at [132, 241] on link "Discovery Sport" at bounding box center [146, 243] width 105 height 21
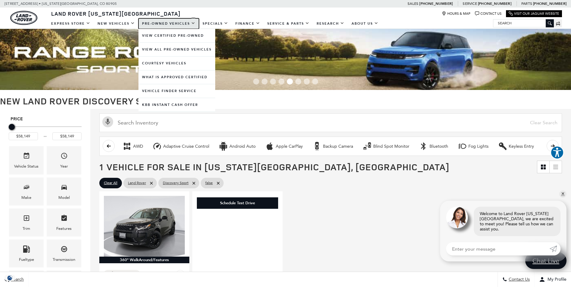
click at [169, 24] on link "Pre-Owned Vehicles" at bounding box center [169, 23] width 61 height 11
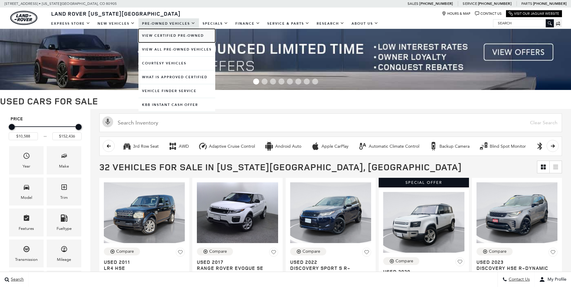
click at [167, 33] on link "View Certified Pre-Owned" at bounding box center [177, 36] width 77 height 14
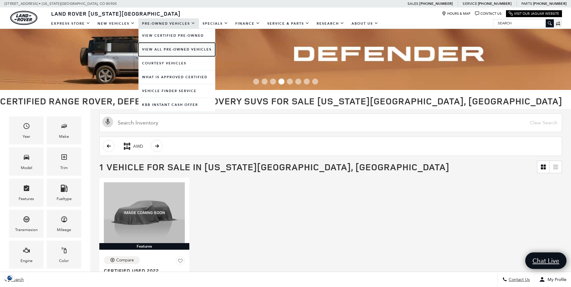
click at [173, 50] on link "View All Pre-Owned Vehicles" at bounding box center [177, 50] width 77 height 14
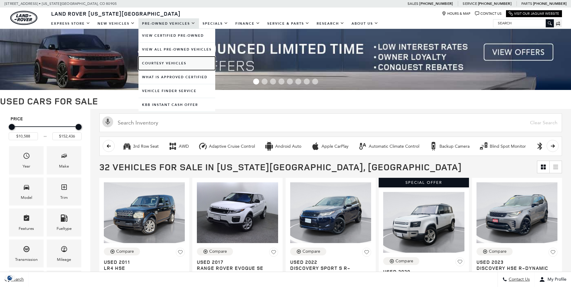
click at [159, 63] on link "Courtesy Vehicles" at bounding box center [177, 64] width 77 height 14
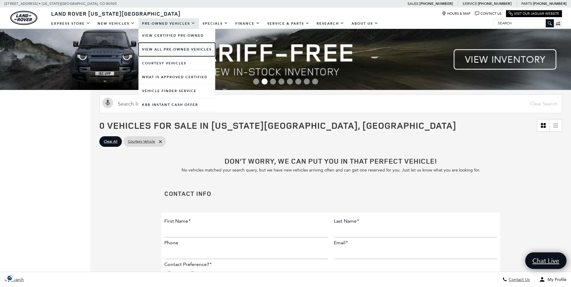
click at [156, 46] on link "View All Pre-Owned Vehicles" at bounding box center [177, 50] width 77 height 14
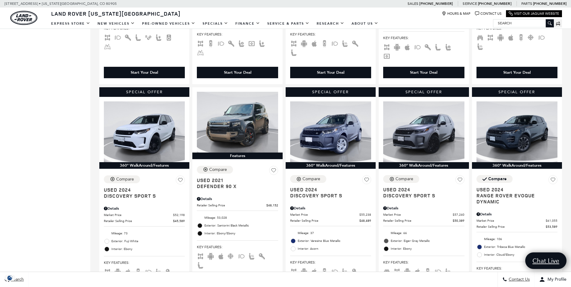
scroll to position [349, 0]
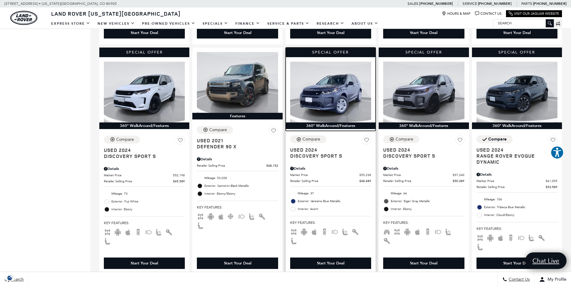
click at [332, 80] on img at bounding box center [330, 92] width 81 height 61
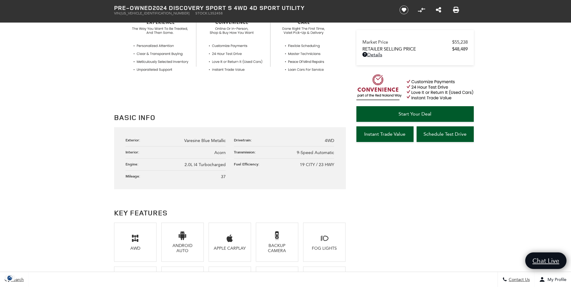
scroll to position [277, 0]
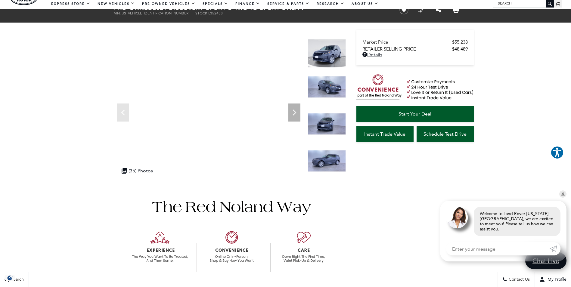
scroll to position [0, 0]
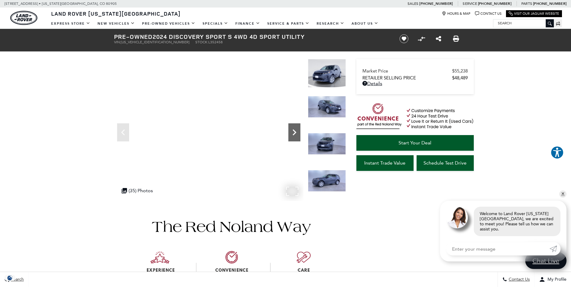
click at [295, 131] on icon "Next" at bounding box center [295, 133] width 4 height 6
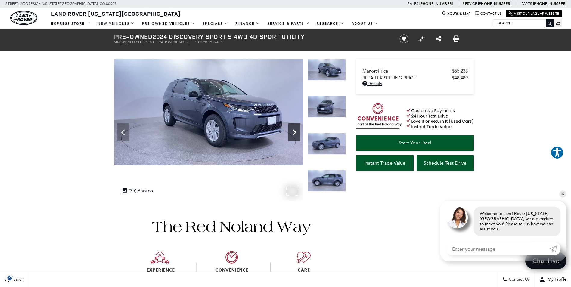
click at [295, 131] on icon "Next" at bounding box center [295, 133] width 4 height 6
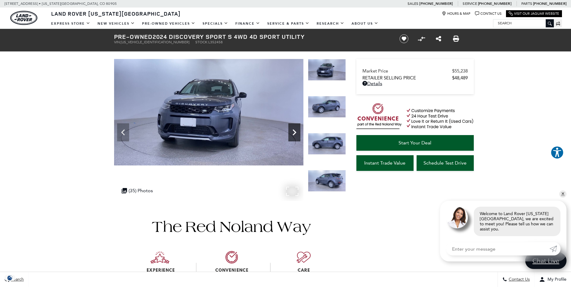
click at [295, 131] on icon "Next" at bounding box center [295, 133] width 4 height 6
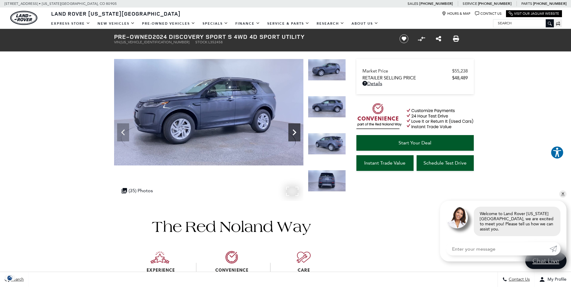
click at [295, 131] on icon "Next" at bounding box center [295, 133] width 4 height 6
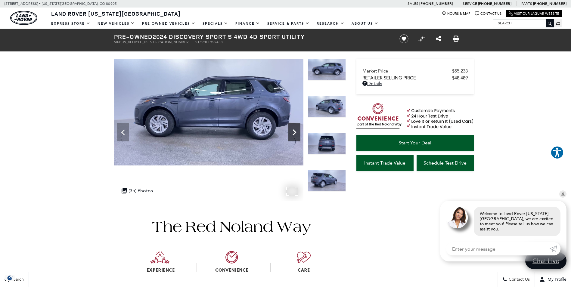
click at [295, 131] on icon "Next" at bounding box center [295, 133] width 4 height 6
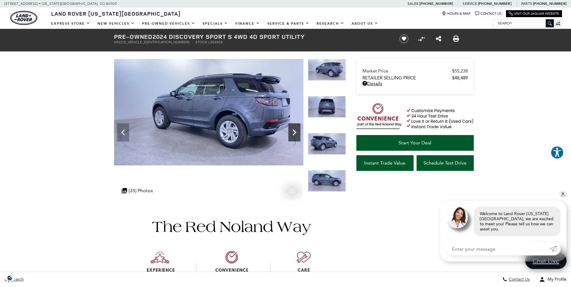
click at [295, 131] on icon "Next" at bounding box center [295, 133] width 4 height 6
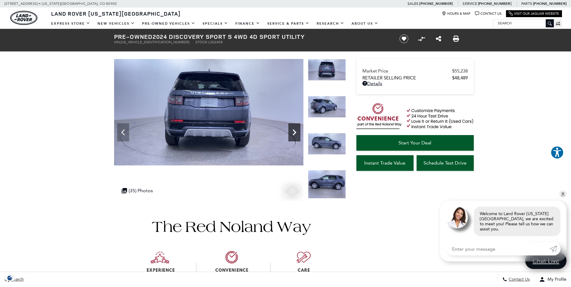
click at [295, 131] on icon "Next" at bounding box center [295, 133] width 4 height 6
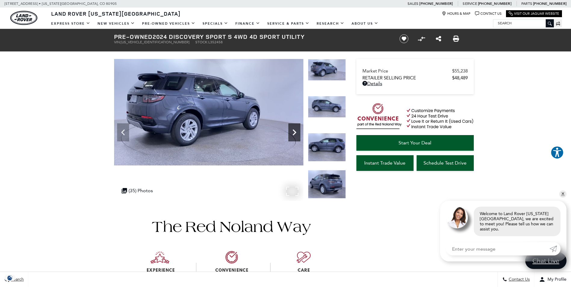
click at [295, 131] on icon "Next" at bounding box center [295, 133] width 4 height 6
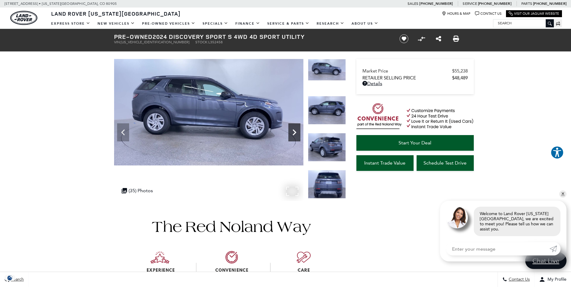
click at [295, 131] on icon "Next" at bounding box center [295, 133] width 4 height 6
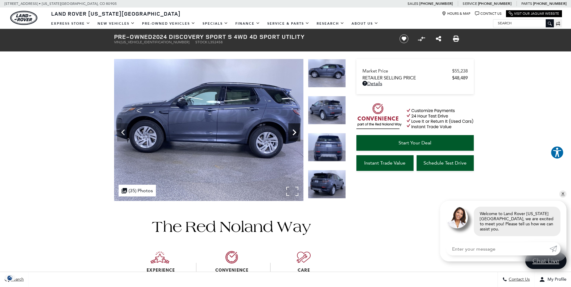
click at [295, 131] on icon "Next" at bounding box center [295, 133] width 4 height 6
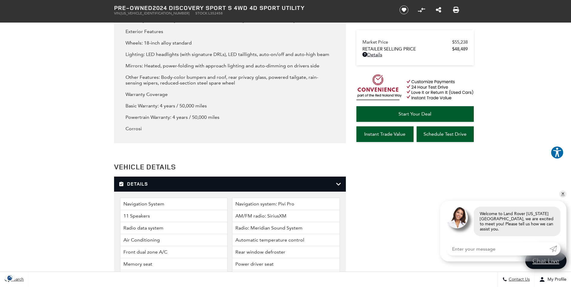
scroll to position [1169, 0]
